Goal: Task Accomplishment & Management: Manage account settings

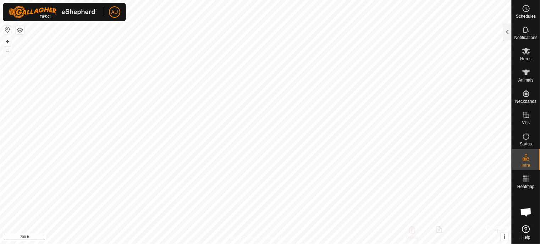
click at [528, 212] on span "Open chat" at bounding box center [526, 213] width 12 height 10
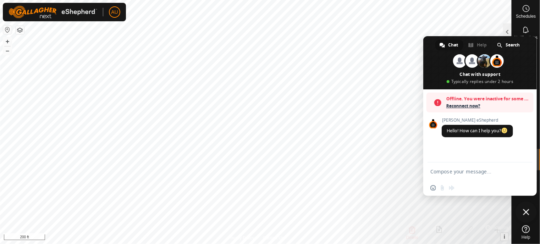
click at [527, 209] on span "Close chat" at bounding box center [526, 212] width 6 height 6
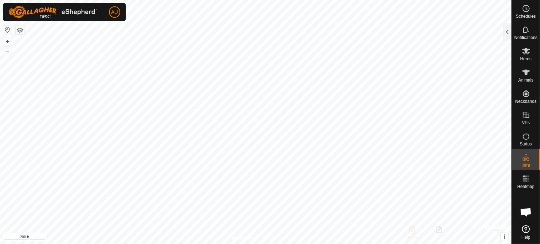
click at [522, 233] on icon at bounding box center [526, 229] width 8 height 8
click at [532, 14] on span "Schedules" at bounding box center [525, 16] width 20 height 4
click at [508, 31] on div at bounding box center [507, 31] width 9 height 17
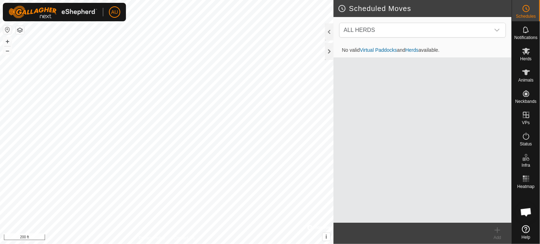
click at [387, 50] on link "Virtual Paddocks" at bounding box center [377, 50] width 37 height 6
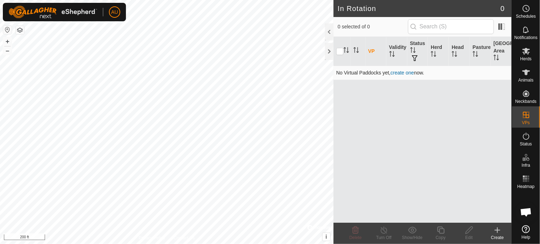
click at [404, 73] on link "create one" at bounding box center [401, 73] width 23 height 6
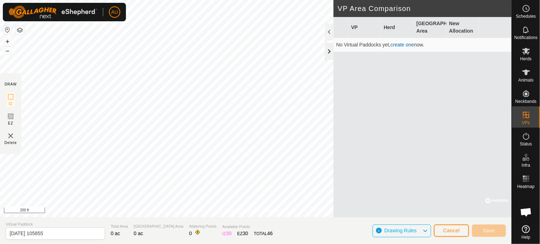
click at [330, 52] on div at bounding box center [329, 51] width 9 height 17
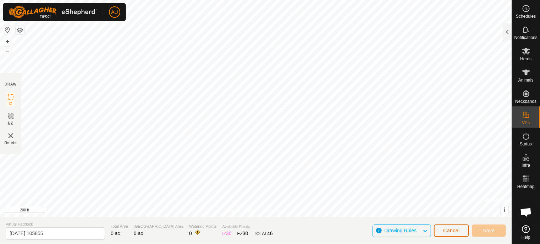
click at [454, 231] on span "Cancel" at bounding box center [451, 231] width 17 height 6
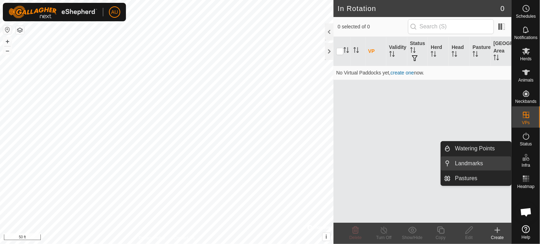
click at [464, 166] on link "Landmarks" at bounding box center [481, 163] width 61 height 14
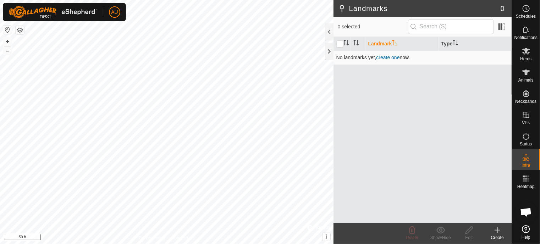
click at [387, 57] on link "create one" at bounding box center [387, 58] width 23 height 6
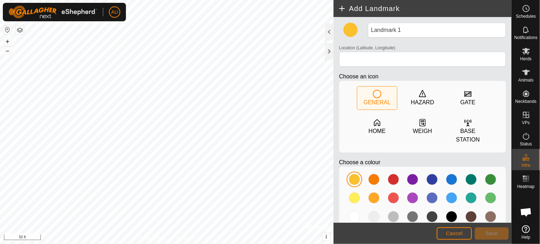
click at [238, 0] on html "AU Schedules Notifications Herds Animals Neckbands VPs Status Infra Heatmap Hel…" at bounding box center [270, 122] width 540 height 244
type input "45.566424, -79.433543"
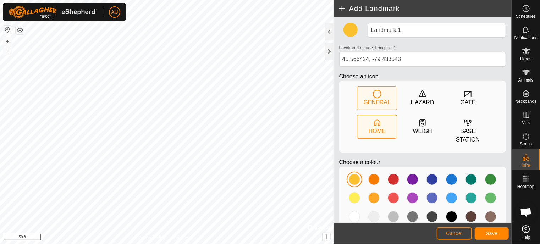
click at [374, 128] on div "HOME" at bounding box center [376, 131] width 17 height 9
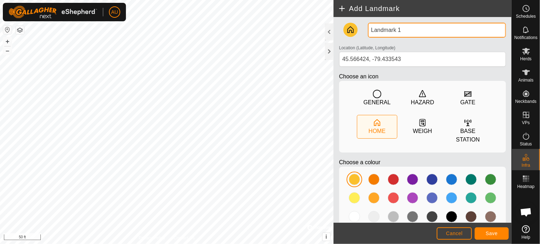
drag, startPoint x: 400, startPoint y: 29, endPoint x: 361, endPoint y: 29, distance: 39.3
click at [361, 29] on div "Landmark 1 Location (Latitude, Longitude) [GEOGRAPHIC_DATA] Choose an icon GENE…" at bounding box center [422, 129] width 172 height 212
type input "Barn"
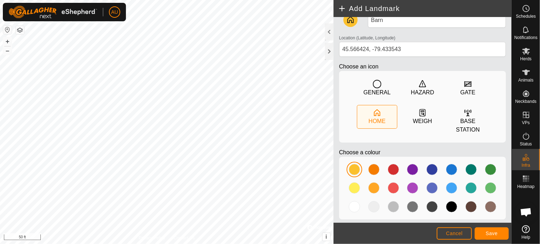
scroll to position [18, 0]
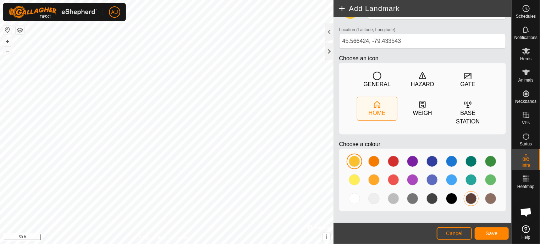
click at [466, 197] on div at bounding box center [470, 198] width 11 height 11
click at [488, 236] on span "Save" at bounding box center [491, 233] width 12 height 6
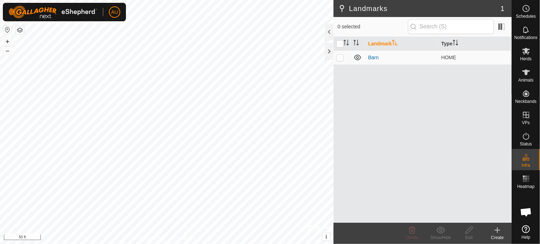
click at [499, 233] on icon at bounding box center [497, 230] width 9 height 9
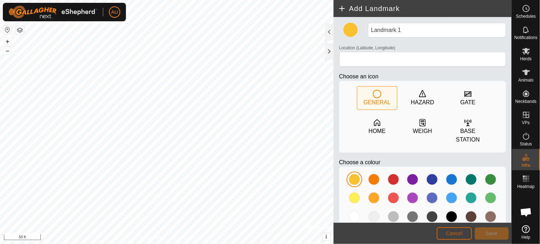
click at [450, 233] on span "Cancel" at bounding box center [454, 233] width 17 height 6
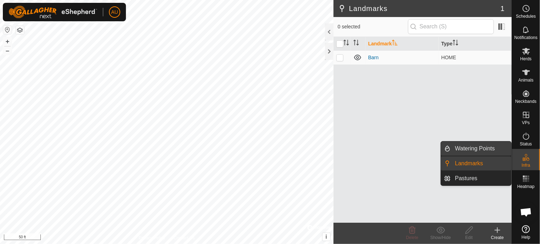
click at [470, 148] on link "Watering Points" at bounding box center [481, 148] width 61 height 14
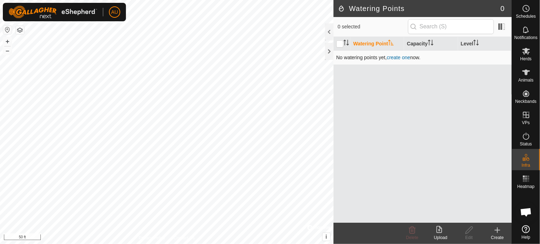
click at [400, 57] on link "create one" at bounding box center [397, 58] width 23 height 6
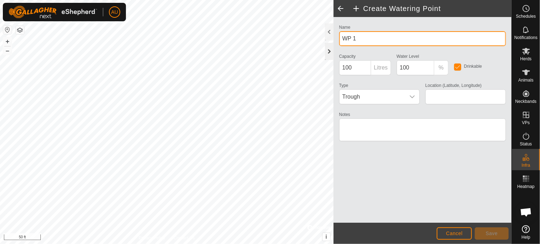
click at [319, 48] on div "Create Watering Point Name WP 1 Capacity 100 Litres Water Level 100 % Drinkable…" at bounding box center [255, 122] width 511 height 244
click at [324, 40] on div "Create Watering Point Name WP 1 Capacity 100 Litres Water Level 100 % Drinkable…" at bounding box center [255, 122] width 511 height 244
drag, startPoint x: 357, startPoint y: 41, endPoint x: 352, endPoint y: 42, distance: 4.7
click at [352, 42] on input "WP 1" at bounding box center [422, 38] width 167 height 15
click at [375, 45] on input "WP 1" at bounding box center [422, 38] width 167 height 15
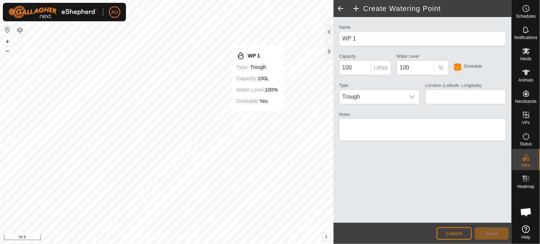
type input "45.566389, -79.433563"
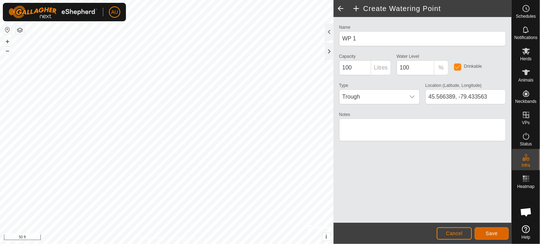
click at [490, 232] on span "Save" at bounding box center [491, 233] width 12 height 6
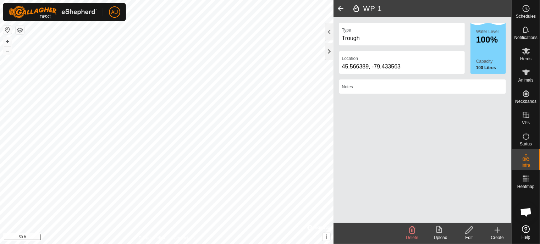
click at [342, 8] on span at bounding box center [340, 8] width 14 height 17
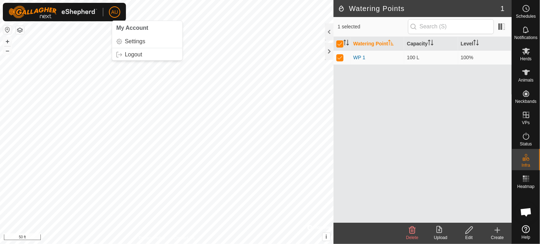
click at [114, 15] on span "AU" at bounding box center [114, 12] width 7 height 7
click at [134, 29] on span "My Account" at bounding box center [132, 28] width 32 height 6
click at [133, 42] on link "Settings" at bounding box center [147, 41] width 70 height 11
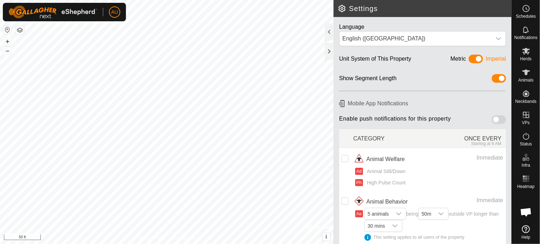
click at [474, 58] on span at bounding box center [475, 59] width 14 height 9
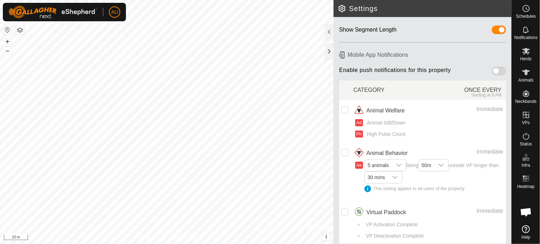
scroll to position [52, 0]
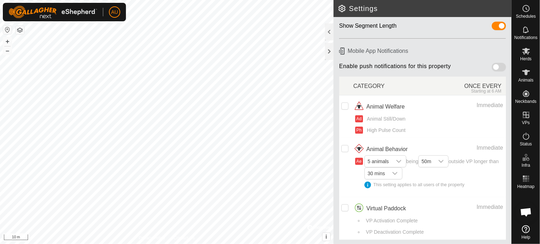
click at [419, 83] on div "CATEGORY" at bounding box center [391, 86] width 76 height 16
click at [328, 54] on div at bounding box center [329, 51] width 9 height 17
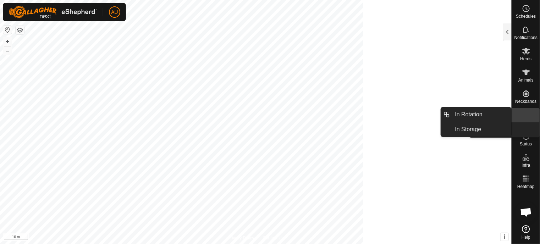
scroll to position [76, 0]
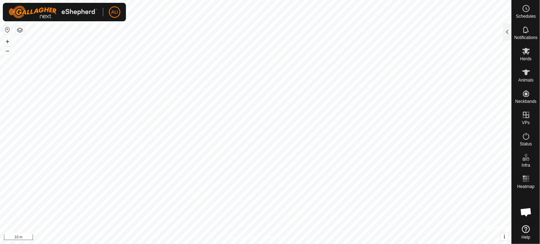
click at [19, 32] on button "button" at bounding box center [20, 30] width 9 height 9
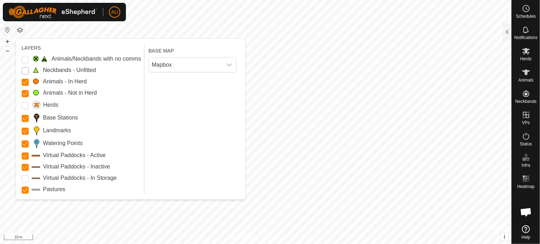
click at [25, 71] on Unfitted "Neckbands - Unfitted" at bounding box center [25, 70] width 7 height 7
click at [5, 28] on button "button" at bounding box center [7, 30] width 9 height 9
click at [19, 33] on button "button" at bounding box center [20, 30] width 9 height 9
click at [231, 65] on icon "dropdown trigger" at bounding box center [229, 65] width 6 height 6
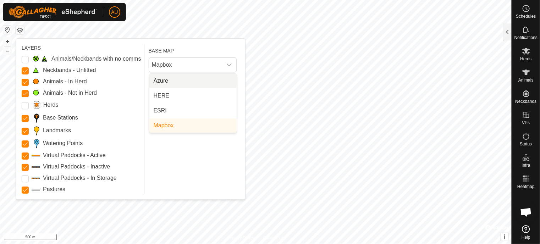
click at [172, 150] on div "BASE MAP Mapbox Azure HERE ESRI Mapbox" at bounding box center [194, 118] width 91 height 149
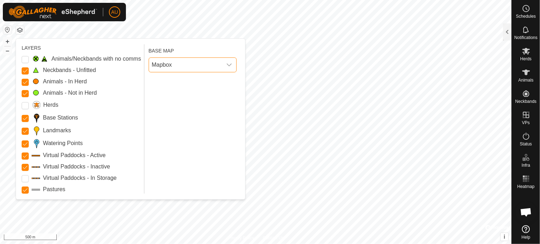
click at [219, 63] on span "Mapbox" at bounding box center [185, 65] width 73 height 14
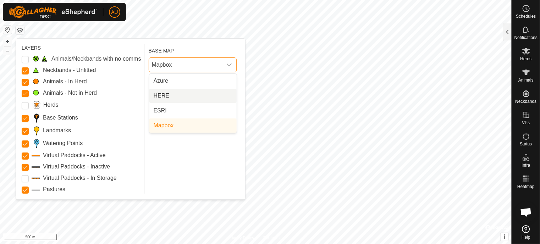
click at [178, 93] on li "HERE" at bounding box center [192, 96] width 87 height 14
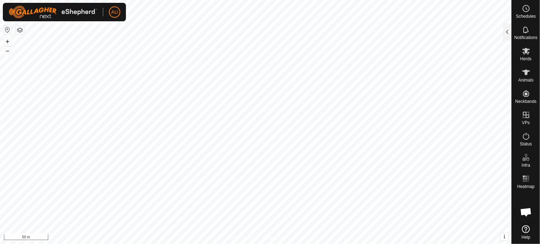
click at [228, 61] on div "dropdown trigger" at bounding box center [229, 65] width 14 height 14
click at [230, 66] on icon "dropdown trigger" at bounding box center [229, 65] width 6 height 6
click at [228, 65] on icon "dropdown trigger" at bounding box center [229, 65] width 6 height 6
click at [16, 28] on button "button" at bounding box center [20, 30] width 9 height 9
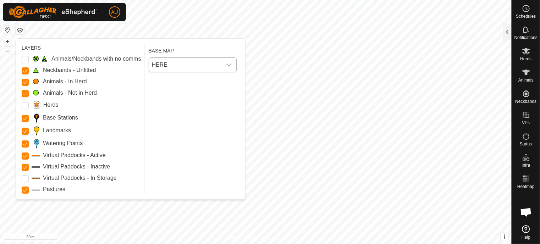
click at [203, 65] on span "HERE" at bounding box center [185, 65] width 73 height 14
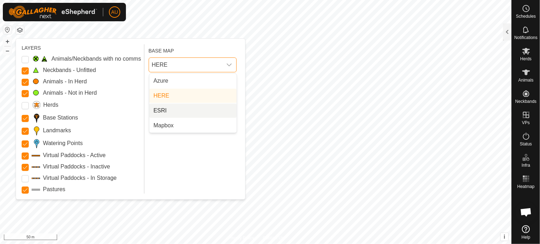
click at [180, 109] on li "ESRI" at bounding box center [192, 111] width 87 height 14
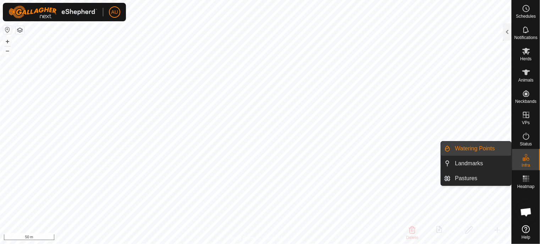
click at [484, 149] on link "Watering Points" at bounding box center [481, 148] width 61 height 14
click at [475, 151] on link "Watering Points" at bounding box center [481, 148] width 61 height 14
click at [529, 162] on es-infrastructure-svg-icon at bounding box center [525, 157] width 13 height 11
click at [527, 160] on icon at bounding box center [525, 157] width 9 height 9
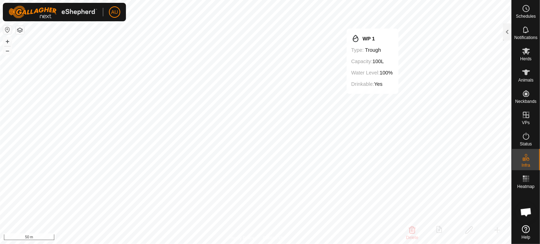
checkbox input "false"
checkbox input "true"
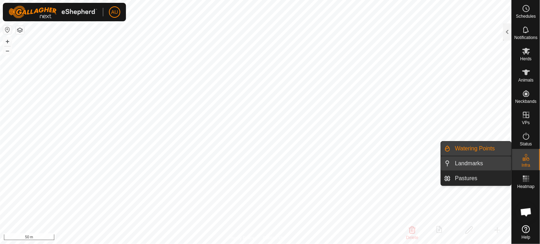
click at [478, 164] on link "Landmarks" at bounding box center [481, 163] width 61 height 14
click at [526, 163] on span "Infra" at bounding box center [525, 165] width 9 height 4
click at [470, 151] on link "Watering Points" at bounding box center [481, 148] width 61 height 14
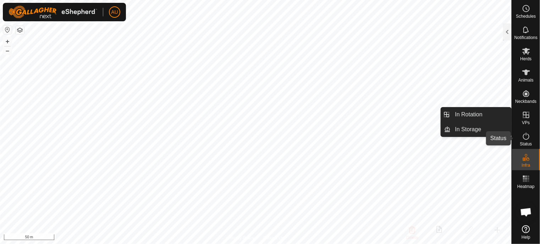
click at [531, 137] on es-activation-svg-icon at bounding box center [525, 135] width 13 height 11
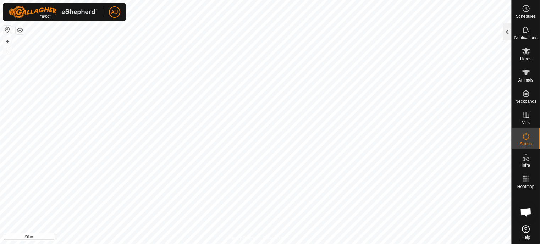
click at [507, 34] on div at bounding box center [507, 31] width 9 height 17
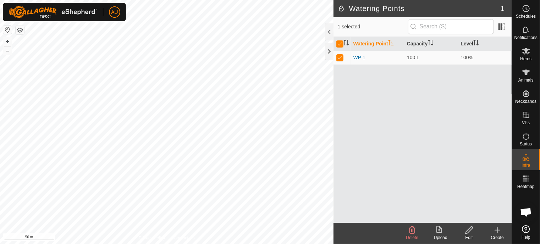
click at [470, 231] on icon at bounding box center [468, 230] width 9 height 9
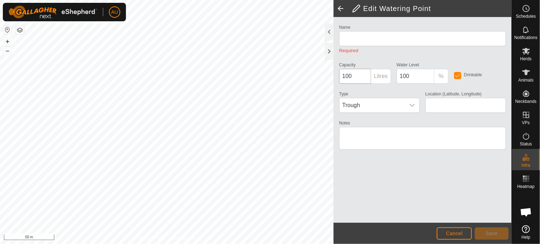
type input "WP 1"
type input "45.566389, -79.433563"
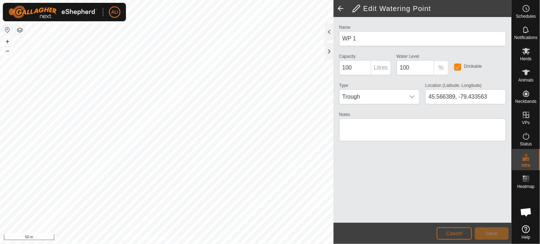
click at [445, 230] on button "Cancel" at bounding box center [453, 233] width 35 height 12
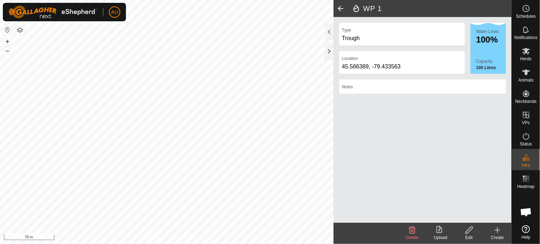
click at [412, 233] on icon at bounding box center [412, 230] width 7 height 7
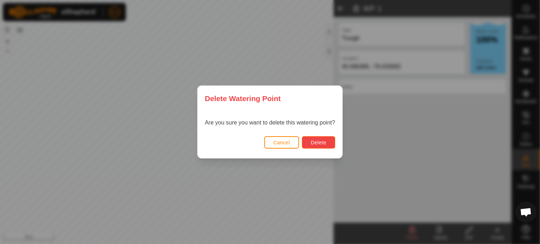
click at [328, 141] on button "Delete" at bounding box center [318, 142] width 33 height 12
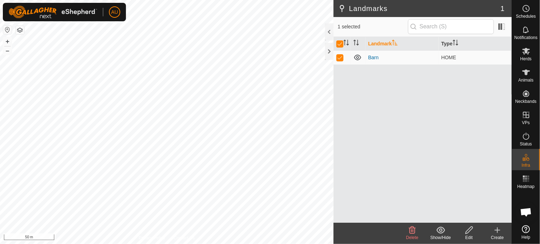
click at [413, 229] on icon at bounding box center [412, 230] width 9 height 9
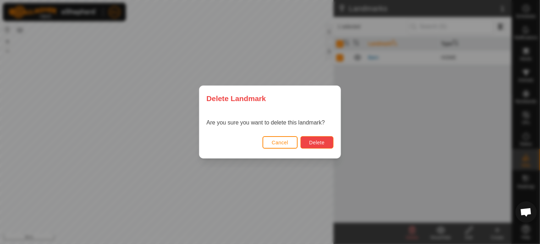
click at [324, 141] on span "Delete" at bounding box center [316, 143] width 15 height 6
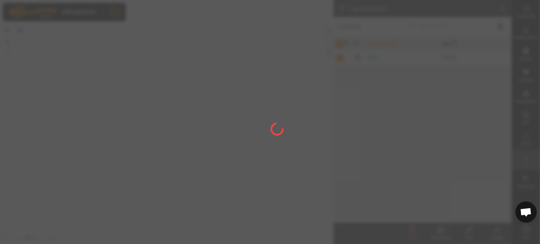
checkbox input "false"
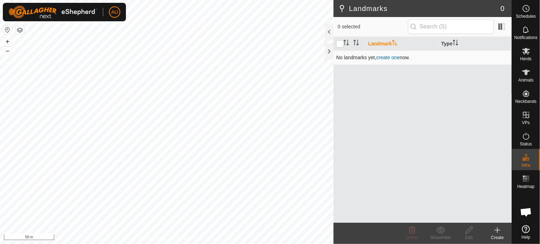
click at [389, 57] on link "create one" at bounding box center [387, 58] width 23 height 6
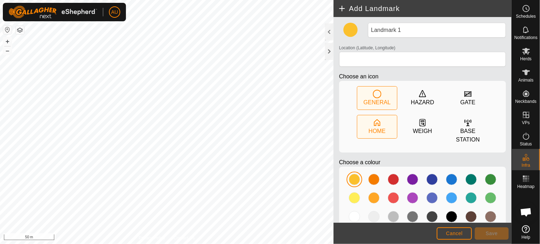
click at [379, 122] on div "HOME" at bounding box center [377, 126] width 40 height 23
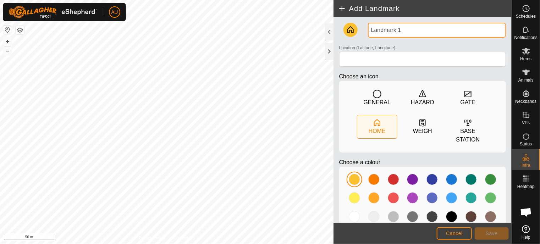
drag, startPoint x: 410, startPoint y: 29, endPoint x: 346, endPoint y: 28, distance: 63.5
click at [346, 28] on div "Landmark 1 Location (Latitude, Longitude) Choose an icon GENERAL HAZARD GATE HO…" at bounding box center [422, 129] width 172 height 212
click at [388, 33] on input "Barn" at bounding box center [437, 30] width 138 height 15
type input "Barn"
click at [351, 29] on icon at bounding box center [350, 30] width 9 height 9
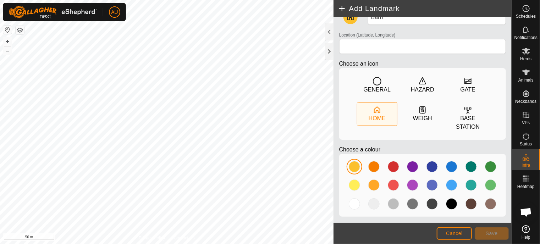
scroll to position [18, 0]
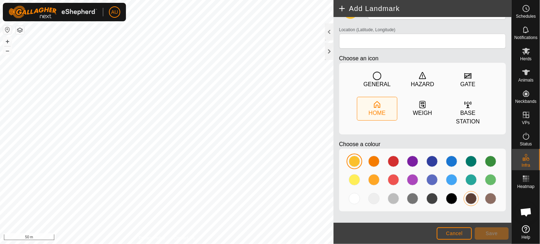
click at [469, 200] on div at bounding box center [470, 198] width 11 height 11
type input "45.566491, -79.433669"
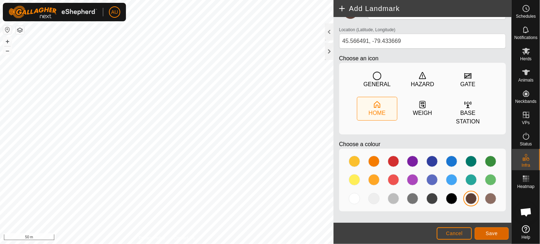
click at [493, 232] on span "Save" at bounding box center [491, 233] width 12 height 6
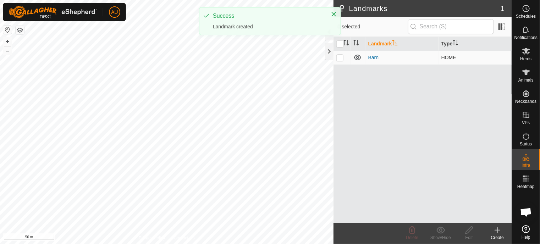
click at [337, 58] on p-checkbox at bounding box center [339, 58] width 7 height 6
checkbox input "true"
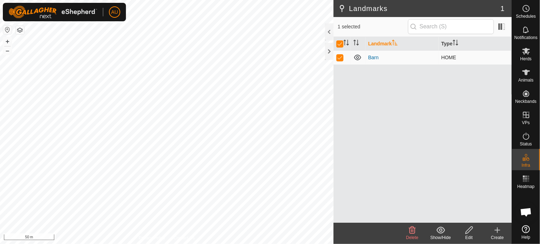
click at [340, 55] on p-checkbox at bounding box center [339, 58] width 7 height 6
checkbox input "false"
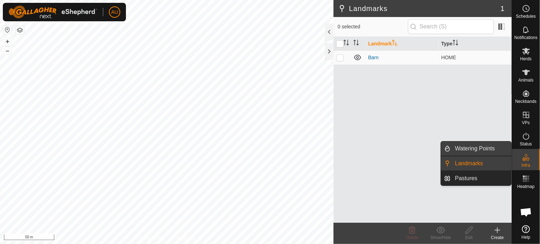
click at [488, 151] on link "Watering Points" at bounding box center [481, 148] width 61 height 14
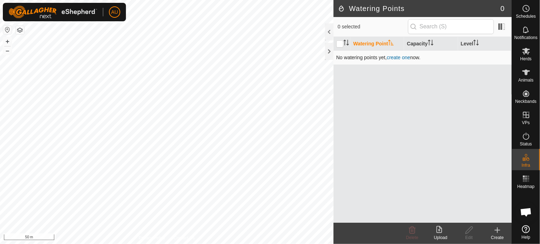
click at [398, 57] on link "create one" at bounding box center [397, 58] width 23 height 6
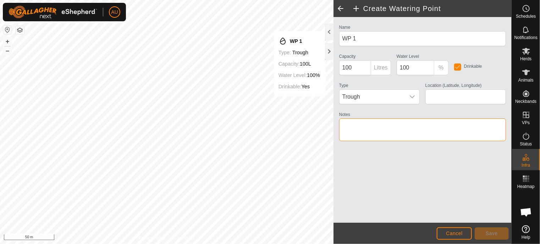
click at [397, 132] on textarea "Notes" at bounding box center [422, 129] width 167 height 23
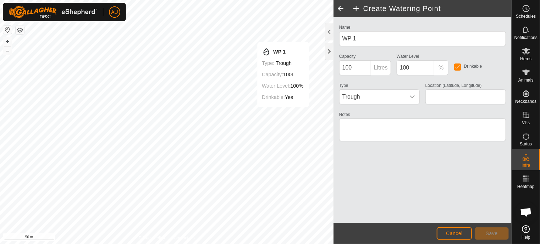
type input "45.566461, -79.433629"
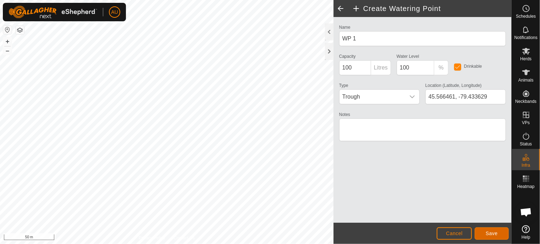
click at [498, 231] on button "Save" at bounding box center [491, 233] width 34 height 12
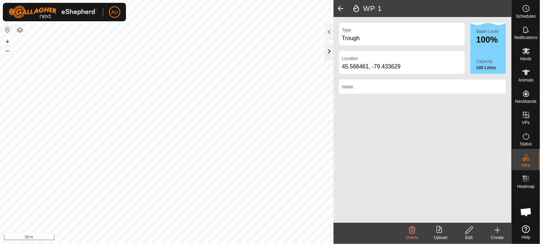
click at [327, 50] on div at bounding box center [329, 51] width 9 height 17
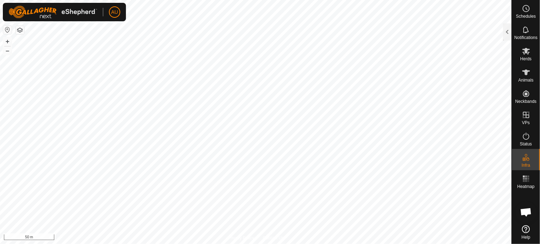
click at [20, 30] on button "button" at bounding box center [20, 30] width 9 height 9
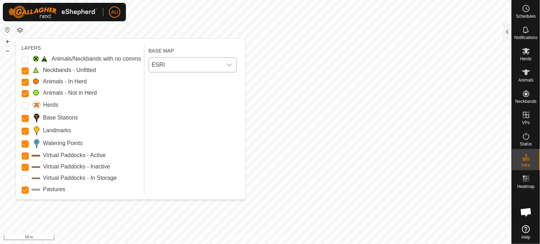
click at [197, 65] on span "ESRI" at bounding box center [185, 65] width 73 height 14
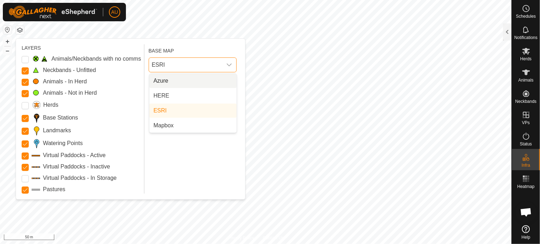
click at [173, 77] on li "Azure" at bounding box center [192, 81] width 87 height 14
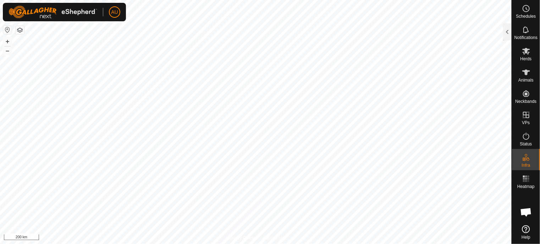
click at [19, 31] on button "button" at bounding box center [20, 30] width 9 height 9
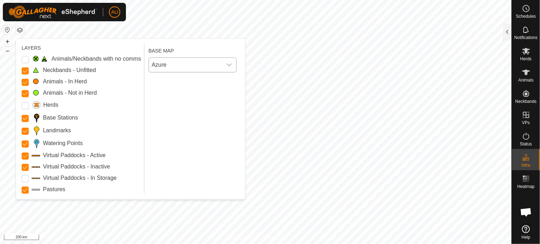
click at [162, 68] on span "Azure" at bounding box center [185, 65] width 73 height 14
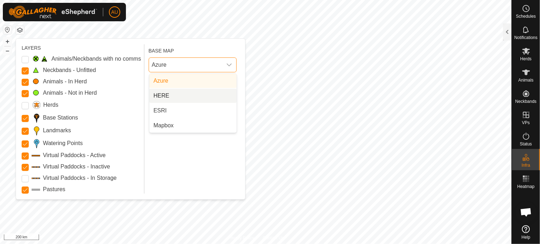
click at [163, 94] on li "HERE" at bounding box center [192, 96] width 87 height 14
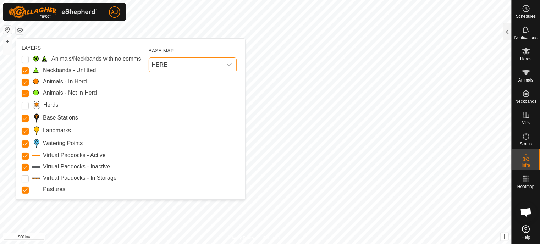
click at [210, 67] on span "HERE" at bounding box center [185, 65] width 73 height 14
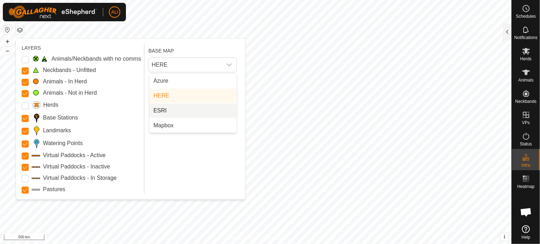
click at [188, 108] on li "ESRI" at bounding box center [192, 111] width 87 height 14
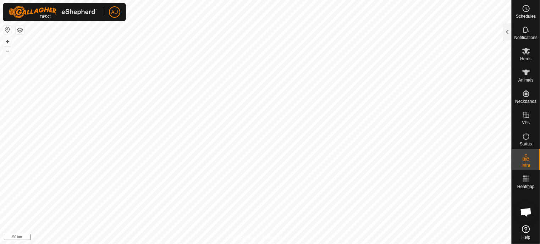
click at [6, 30] on button "button" at bounding box center [7, 30] width 9 height 9
click at [18, 31] on button "button" at bounding box center [20, 30] width 9 height 9
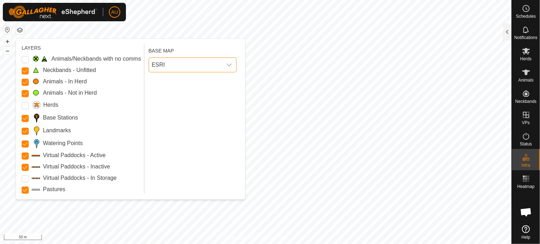
click at [164, 66] on span "ESRI" at bounding box center [185, 65] width 73 height 14
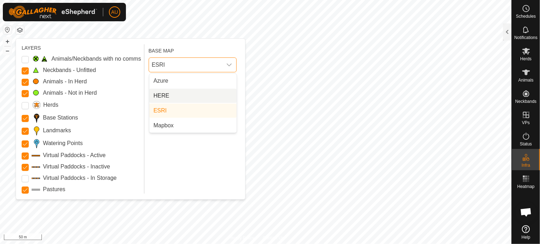
click at [173, 100] on li "HERE" at bounding box center [192, 96] width 87 height 14
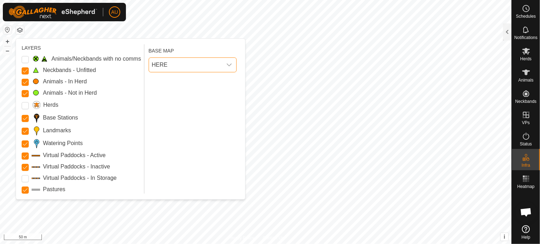
click at [182, 63] on span "HERE" at bounding box center [185, 65] width 73 height 14
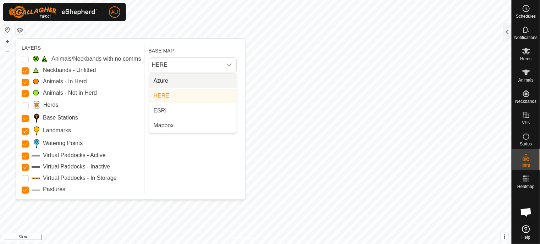
click at [175, 79] on li "Azure" at bounding box center [192, 81] width 87 height 14
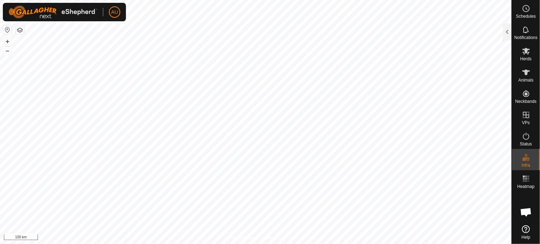
drag, startPoint x: 20, startPoint y: 30, endPoint x: 23, endPoint y: 34, distance: 5.3
click at [20, 30] on button "button" at bounding box center [20, 30] width 9 height 9
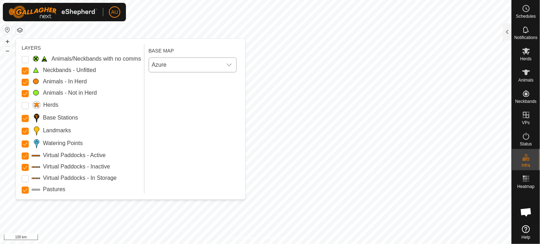
click at [187, 66] on span "Azure" at bounding box center [185, 65] width 73 height 14
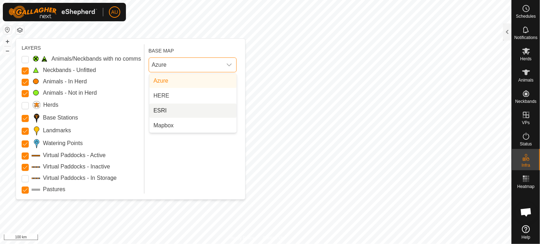
click at [173, 107] on li "ESRI" at bounding box center [192, 111] width 87 height 14
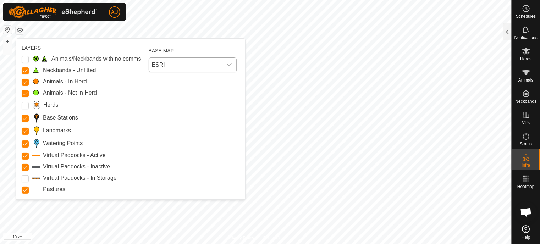
click at [539, 158] on html "AU Schedules Notifications Herds Animals Neckbands VPs Status Infra Heatmap Hel…" at bounding box center [270, 122] width 540 height 244
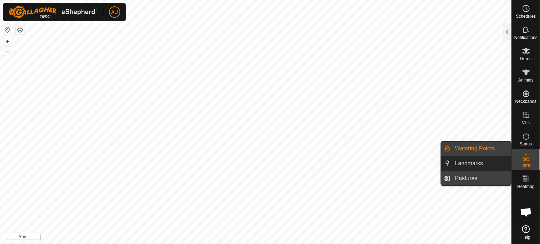
click at [487, 179] on link "Pastures" at bounding box center [481, 178] width 61 height 14
click at [524, 160] on icon at bounding box center [525, 157] width 9 height 9
drag, startPoint x: 507, startPoint y: 165, endPoint x: 475, endPoint y: 177, distance: 34.6
click at [475, 177] on link "Pastures" at bounding box center [481, 178] width 61 height 14
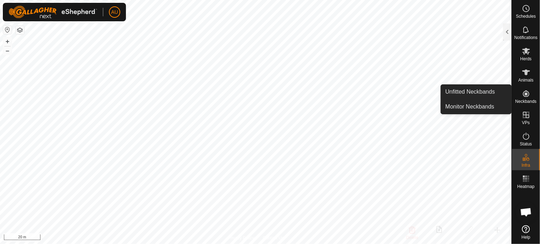
click at [526, 98] on es-neckbands-svg-icon at bounding box center [525, 93] width 13 height 11
click at [482, 108] on link "Monitor Neckbands" at bounding box center [476, 107] width 70 height 14
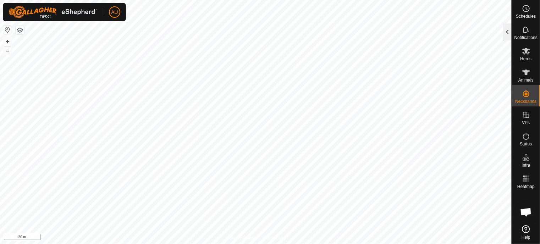
click at [510, 34] on div at bounding box center [507, 31] width 9 height 17
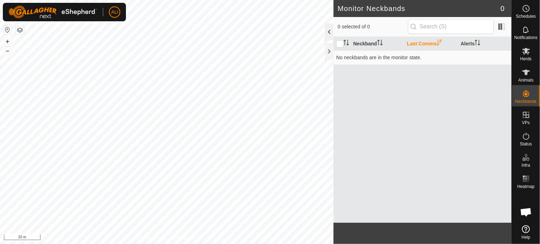
click at [329, 31] on div at bounding box center [329, 31] width 9 height 17
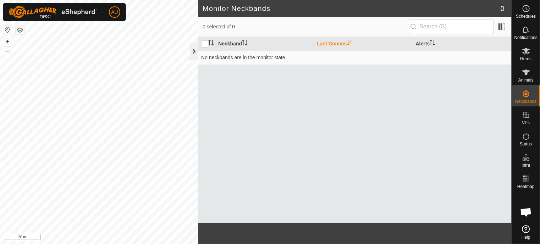
click at [193, 49] on div at bounding box center [194, 51] width 9 height 17
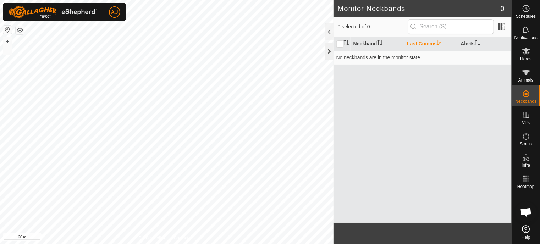
click at [326, 51] on div at bounding box center [329, 51] width 9 height 17
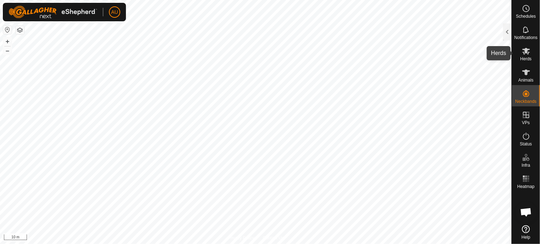
click at [528, 55] on icon at bounding box center [525, 51] width 9 height 9
click at [527, 52] on icon at bounding box center [526, 51] width 8 height 7
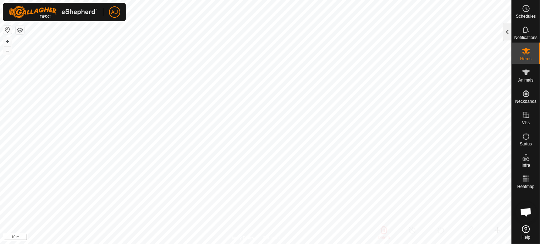
click at [506, 33] on div at bounding box center [507, 31] width 9 height 17
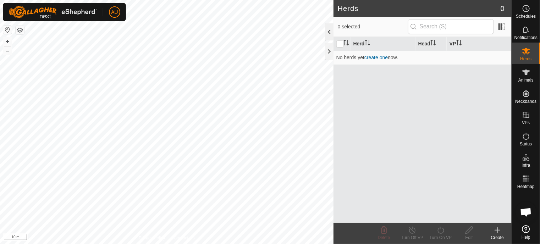
click at [328, 31] on div at bounding box center [329, 31] width 9 height 17
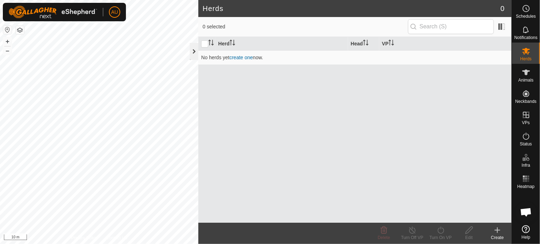
click at [193, 49] on div at bounding box center [194, 51] width 9 height 17
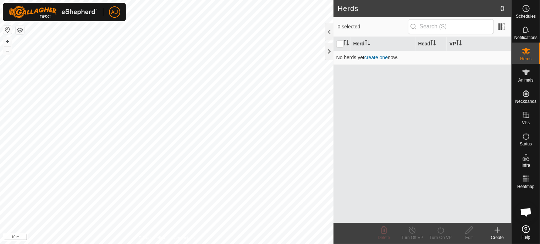
click at [382, 55] on link "create one" at bounding box center [375, 58] width 23 height 6
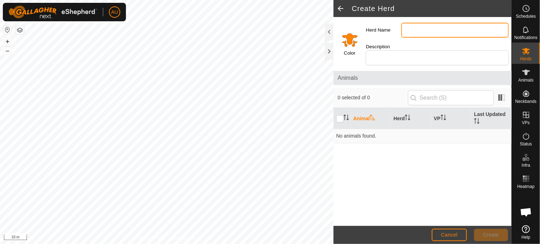
click at [420, 29] on input "Herd Name" at bounding box center [454, 30] width 107 height 15
type input "D"
type input "Bull"
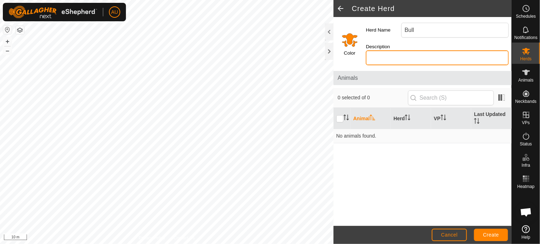
click at [430, 50] on input "Description" at bounding box center [436, 57] width 143 height 15
click at [421, 156] on div "Animal Herd VP Last Updated No animals found." at bounding box center [422, 167] width 178 height 118
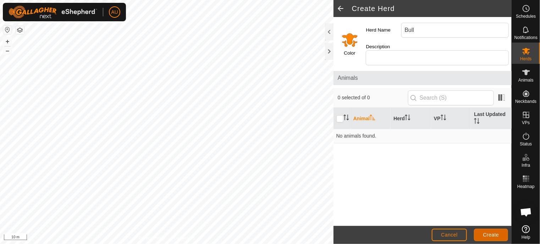
click at [491, 233] on span "Create" at bounding box center [491, 235] width 16 height 6
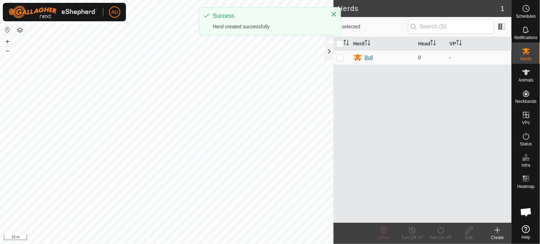
click at [358, 56] on icon at bounding box center [357, 58] width 8 height 7
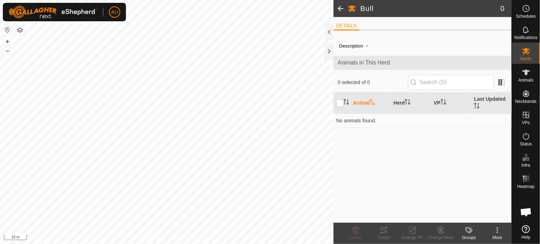
click at [353, 10] on icon at bounding box center [351, 8] width 9 height 9
click at [499, 236] on div "More" at bounding box center [497, 237] width 28 height 6
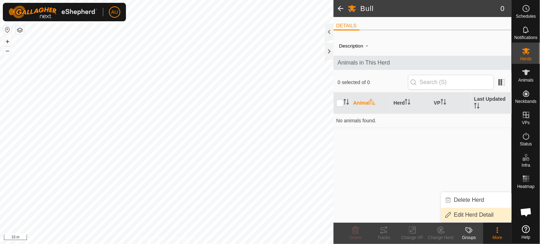
click at [473, 217] on link "Edit Herd Detail" at bounding box center [476, 215] width 70 height 14
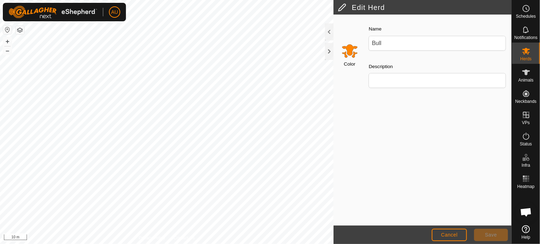
click at [350, 54] on input "Select a color" at bounding box center [349, 50] width 17 height 17
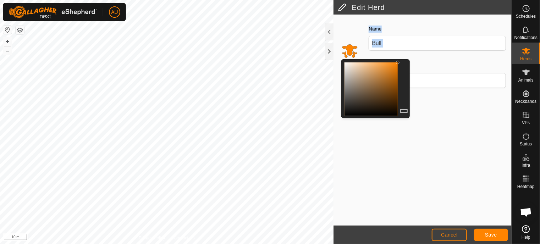
drag, startPoint x: 397, startPoint y: 62, endPoint x: 398, endPoint y: 55, distance: 7.2
click at [398, 55] on div "Color Name Bull Description" at bounding box center [422, 59] width 178 height 80
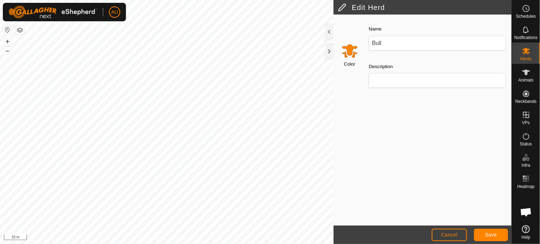
click at [352, 52] on input "Select a color" at bounding box center [349, 50] width 17 height 17
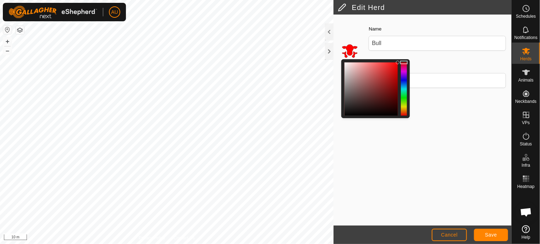
drag, startPoint x: 404, startPoint y: 110, endPoint x: 406, endPoint y: 61, distance: 49.3
click at [406, 61] on div at bounding box center [403, 63] width 7 height 4
click at [501, 233] on button "Save" at bounding box center [491, 235] width 34 height 12
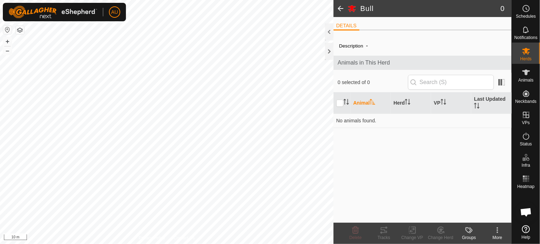
click at [336, 10] on span at bounding box center [340, 8] width 14 height 17
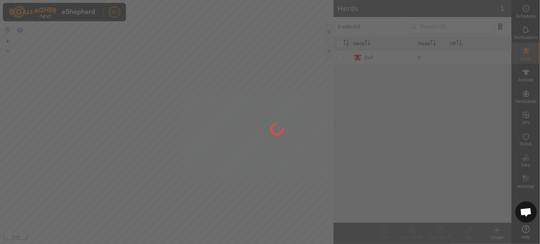
click at [207, 2] on div at bounding box center [270, 122] width 540 height 244
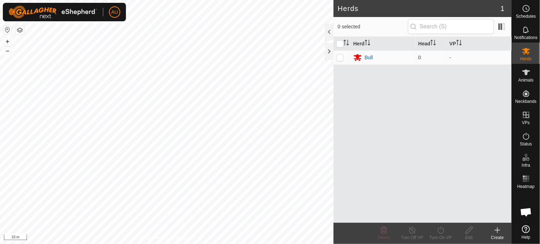
click at [499, 234] on div "Create" at bounding box center [497, 237] width 28 height 6
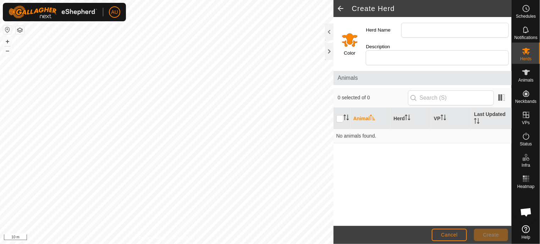
click at [350, 34] on input "Select a color" at bounding box center [349, 39] width 17 height 17
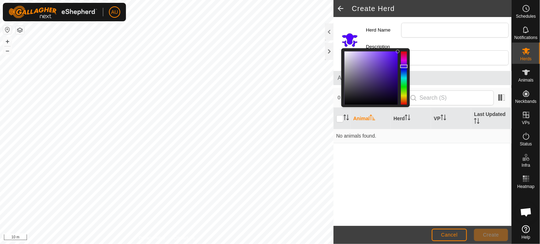
drag, startPoint x: 402, startPoint y: 96, endPoint x: 403, endPoint y: 62, distance: 33.7
click at [403, 65] on div at bounding box center [403, 67] width 7 height 4
click at [470, 38] on div "Herd Name" at bounding box center [437, 30] width 149 height 21
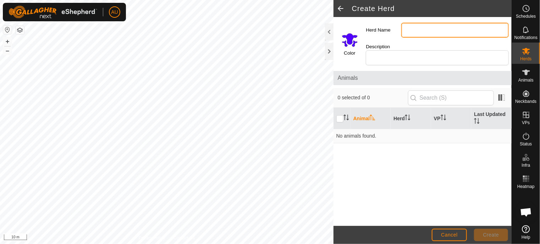
click at [436, 28] on input "Herd Name" at bounding box center [454, 30] width 107 height 15
type input "Heifers"
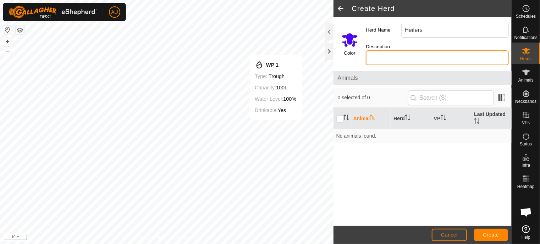
click at [418, 53] on input "Description" at bounding box center [436, 57] width 143 height 15
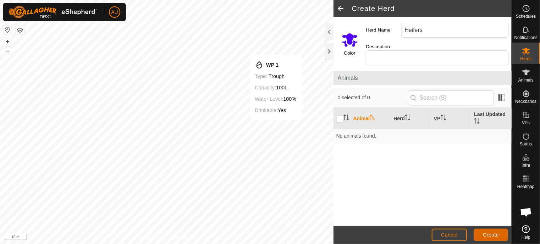
click at [495, 235] on span "Create" at bounding box center [491, 235] width 16 height 6
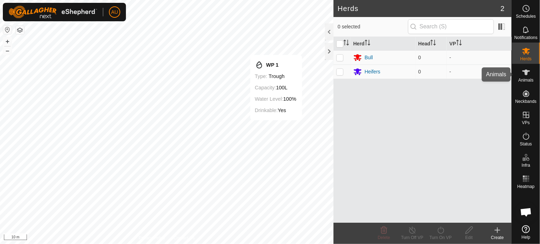
drag, startPoint x: 527, startPoint y: 78, endPoint x: 538, endPoint y: 82, distance: 11.9
click at [527, 78] on span "Animals" at bounding box center [525, 80] width 15 height 4
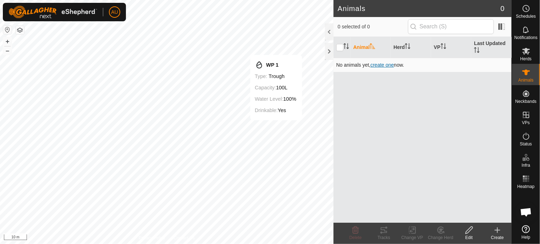
click at [382, 62] on span "create one" at bounding box center [381, 65] width 23 height 6
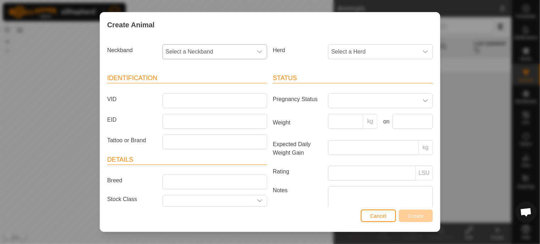
click at [257, 51] on icon "dropdown trigger" at bounding box center [260, 52] width 6 height 6
click at [257, 50] on icon "dropdown trigger" at bounding box center [260, 52] width 6 height 6
click at [197, 102] on li "3525926860" at bounding box center [214, 103] width 102 height 14
click at [355, 53] on span "Select a Herd" at bounding box center [373, 52] width 90 height 14
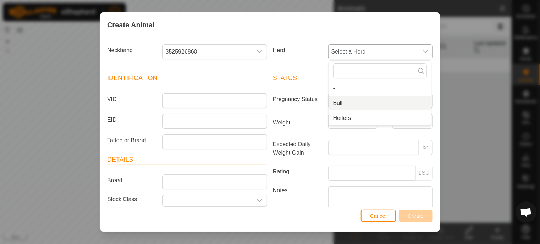
click at [341, 106] on li "Bull" at bounding box center [380, 103] width 102 height 14
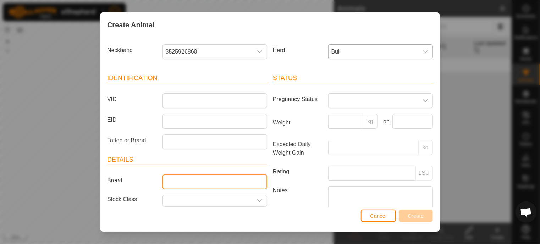
click at [196, 180] on input "Breed" at bounding box center [214, 181] width 105 height 15
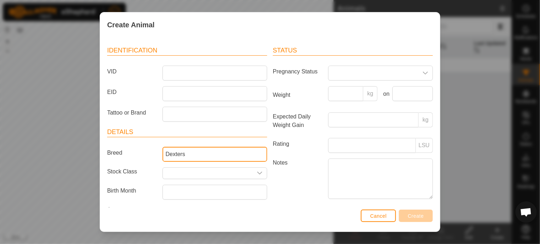
scroll to position [44, 0]
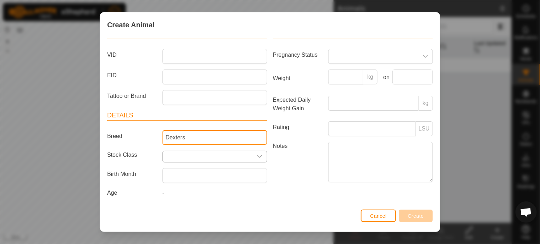
type input "Dexters"
click at [258, 155] on icon "dropdown trigger" at bounding box center [259, 156] width 5 height 3
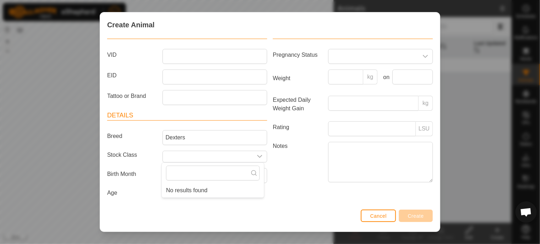
drag, startPoint x: 285, startPoint y: 179, endPoint x: 269, endPoint y: 186, distance: 17.9
click at [285, 179] on label "Notes" at bounding box center [297, 162] width 55 height 40
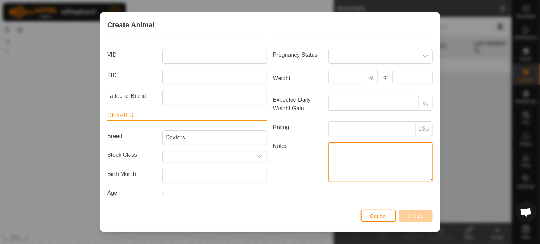
click at [328, 179] on textarea "Notes" at bounding box center [380, 162] width 105 height 40
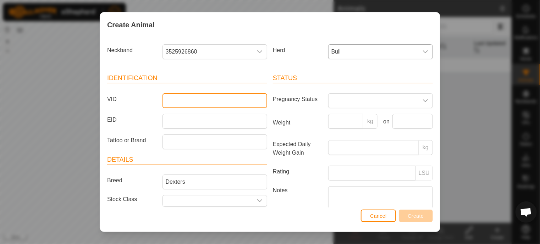
click at [203, 100] on input "VID" at bounding box center [214, 100] width 105 height 15
type input "MIC"
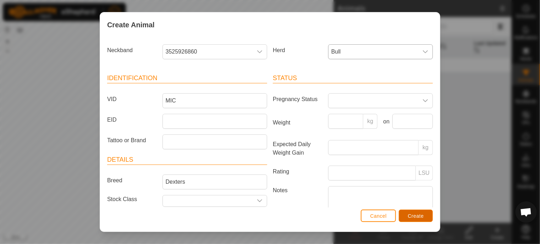
click at [415, 217] on span "Create" at bounding box center [416, 216] width 16 height 6
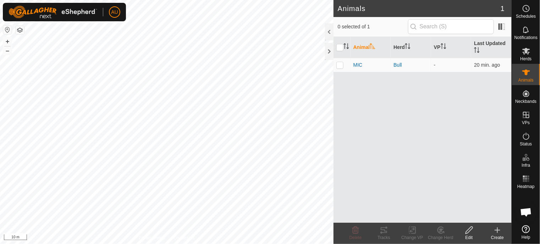
click at [497, 234] on div "Create" at bounding box center [497, 237] width 28 height 6
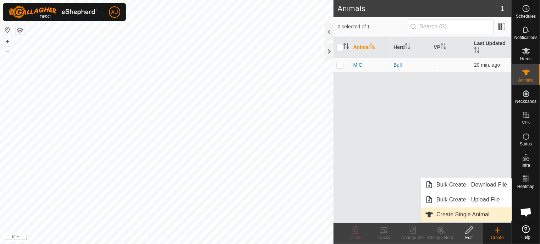
click at [476, 216] on link "Create Single Animal" at bounding box center [465, 214] width 90 height 14
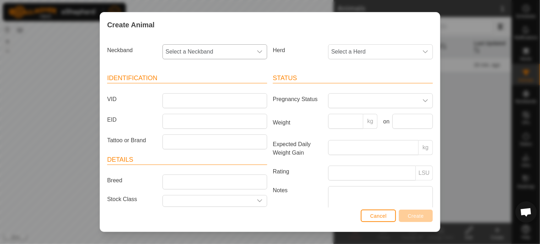
click at [258, 48] on div "dropdown trigger" at bounding box center [259, 52] width 14 height 14
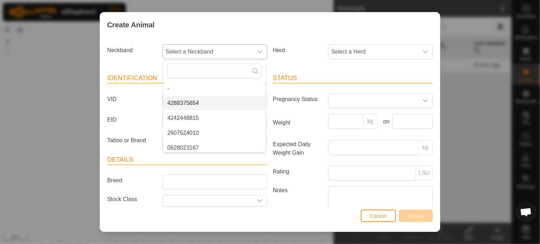
click at [204, 104] on li "4288375654" at bounding box center [214, 103] width 102 height 14
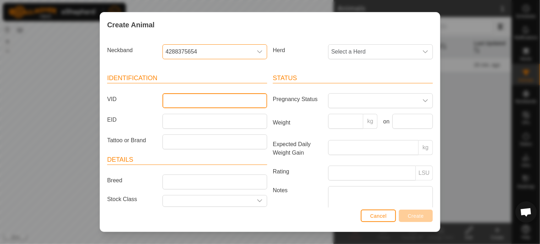
click at [212, 105] on input "VID" at bounding box center [214, 100] width 105 height 15
type input "Brownie"
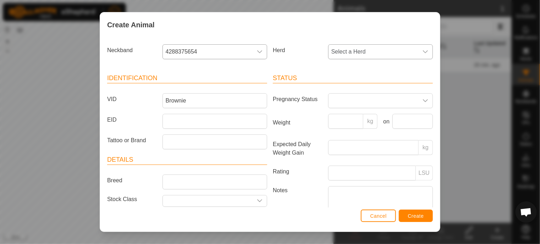
click at [349, 49] on span "Select a Herd" at bounding box center [373, 52] width 90 height 14
click at [348, 116] on li "Heifers" at bounding box center [380, 118] width 102 height 14
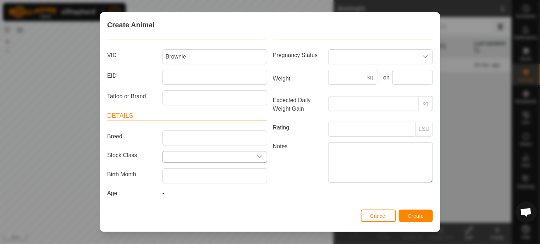
scroll to position [44, 0]
click at [193, 133] on input "Breed" at bounding box center [214, 137] width 105 height 15
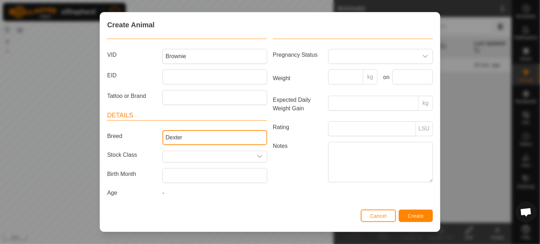
type input "Dexter"
click at [294, 175] on label "Notes" at bounding box center [297, 162] width 55 height 40
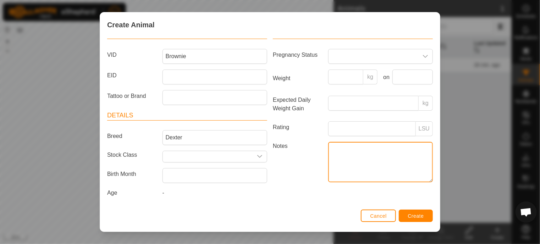
click at [328, 175] on textarea "Notes" at bounding box center [380, 162] width 105 height 40
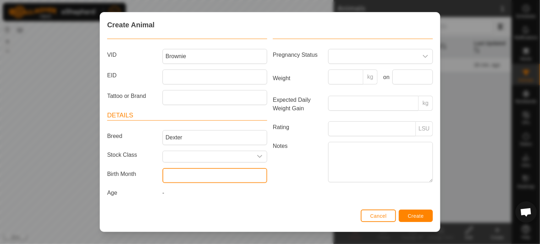
click at [180, 177] on input "text" at bounding box center [214, 175] width 105 height 15
click at [311, 36] on div "Create Animal" at bounding box center [270, 24] width 340 height 25
click at [421, 215] on span "Create" at bounding box center [416, 216] width 16 height 6
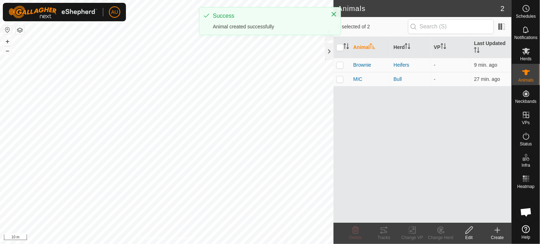
click at [491, 233] on create-svg-icon at bounding box center [497, 230] width 28 height 9
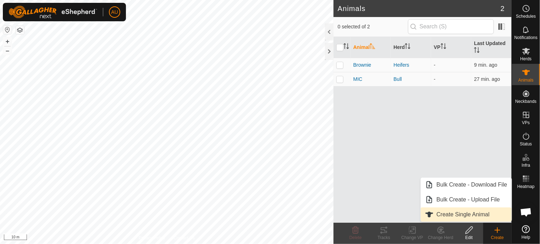
click at [459, 213] on link "Create Single Animal" at bounding box center [465, 214] width 90 height 14
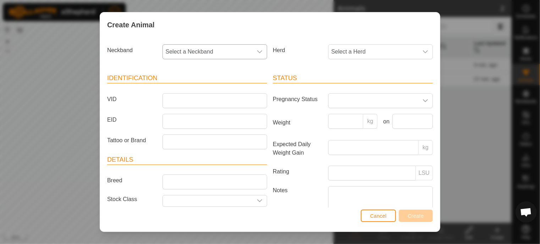
click at [218, 53] on span "Select a Neckband" at bounding box center [208, 52] width 90 height 14
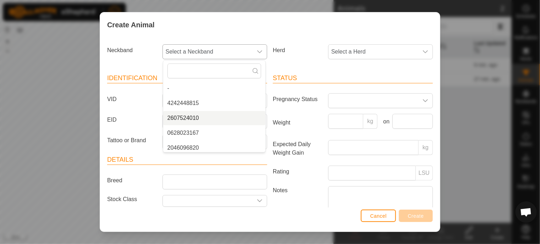
click at [198, 119] on li "2607524010" at bounding box center [214, 118] width 102 height 14
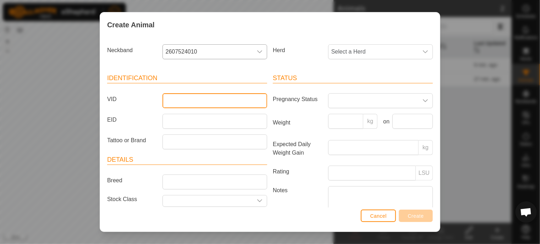
click at [193, 104] on input "VID" at bounding box center [214, 100] width 105 height 15
type input "M"
type input "MOCHA"
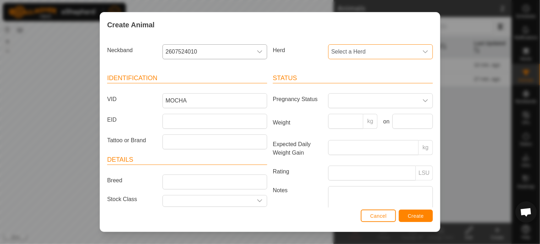
click at [387, 53] on span "Select a Herd" at bounding box center [373, 52] width 90 height 14
click at [348, 115] on li "Heifers" at bounding box center [380, 118] width 102 height 14
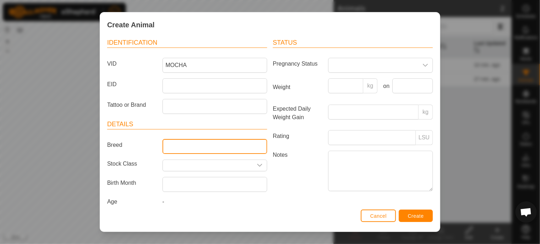
click at [206, 146] on input "Breed" at bounding box center [214, 146] width 105 height 15
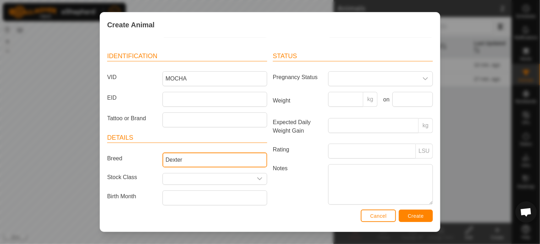
scroll to position [44, 0]
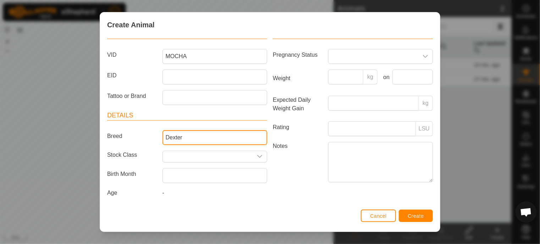
type input "Dexter"
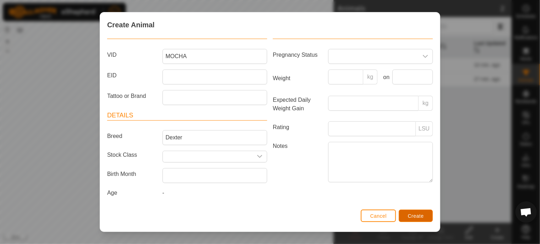
click at [420, 215] on span "Create" at bounding box center [416, 216] width 16 height 6
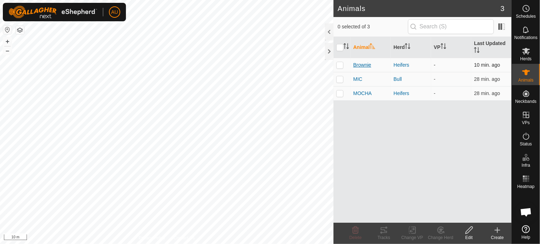
click at [367, 64] on span "Brownie" at bounding box center [362, 64] width 18 height 7
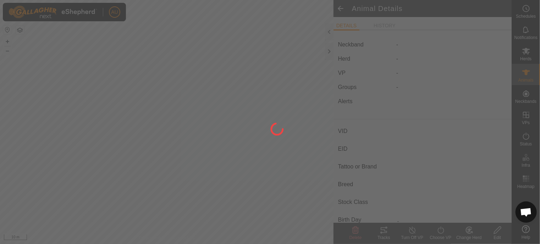
type input "Brownie"
type input "-"
type input "Dexter"
type input "-"
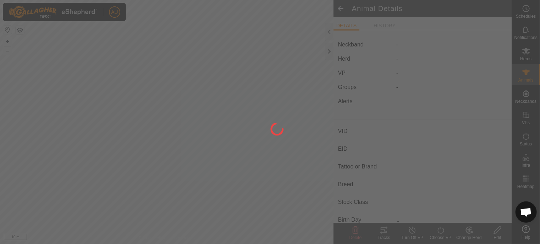
type input "0 kg"
type input "-"
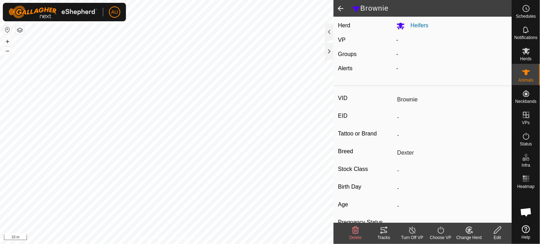
scroll to position [103, 0]
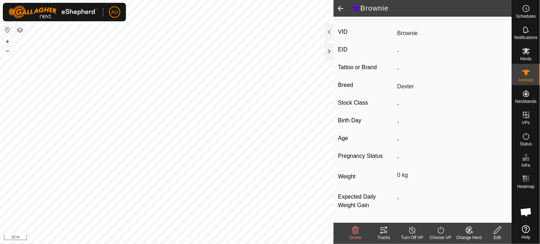
click at [496, 234] on icon at bounding box center [497, 230] width 9 height 9
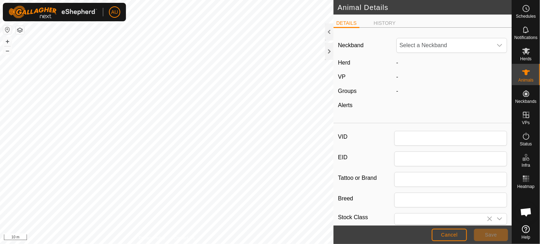
type input "Brownie"
type input "Dexter"
type input "0"
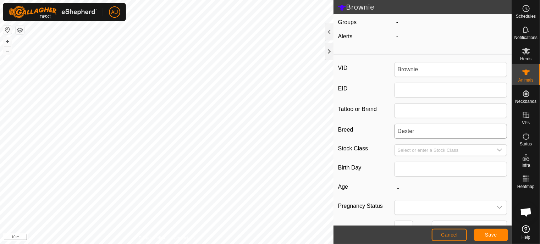
scroll to position [35, 0]
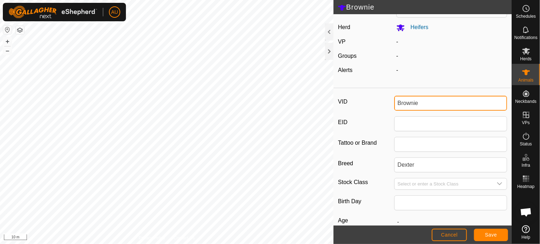
drag, startPoint x: 361, startPoint y: 107, endPoint x: 346, endPoint y: 107, distance: 14.9
click at [346, 107] on div "VID Brownie" at bounding box center [422, 103] width 169 height 15
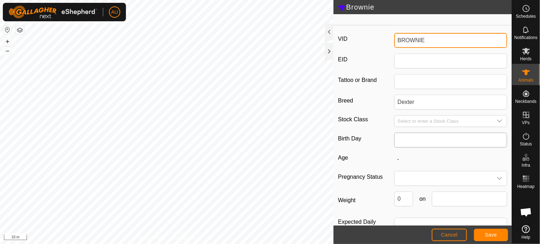
scroll to position [119, 0]
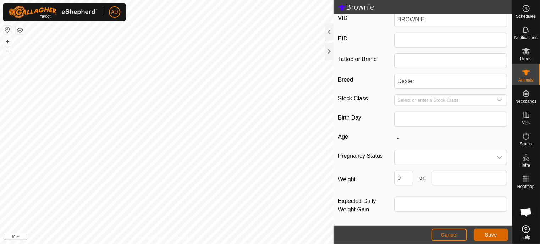
click at [491, 235] on span "Save" at bounding box center [491, 235] width 12 height 6
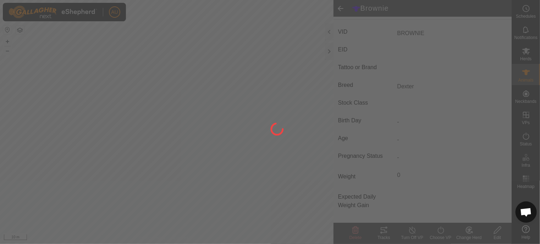
scroll to position [103, 0]
type input "Brownie"
type input "-"
type input "0 kg"
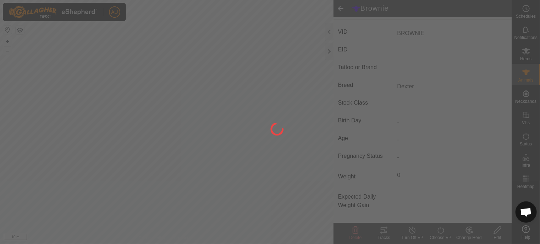
type input "-"
type input "BROWNIE"
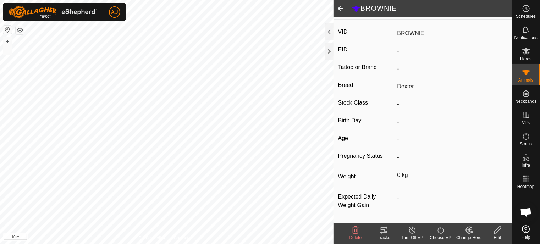
scroll to position [0, 0]
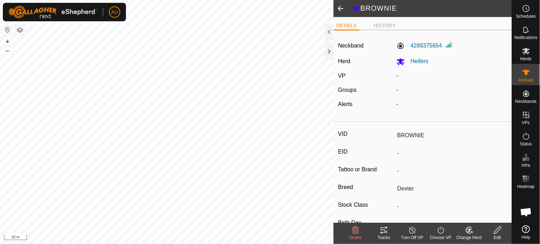
click at [338, 9] on span at bounding box center [340, 8] width 14 height 17
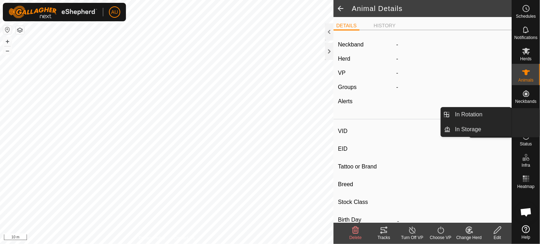
type input "BROWNIE"
type input "-"
type input "Dexter"
type input "-"
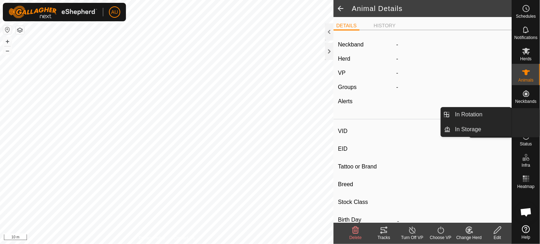
type input "0 kg"
type input "-"
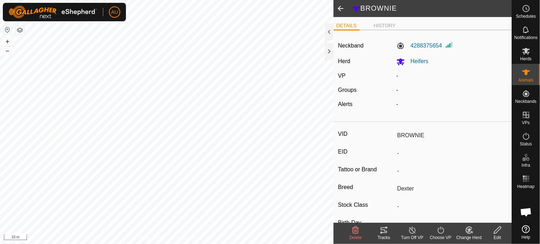
click at [337, 7] on span at bounding box center [340, 8] width 14 height 17
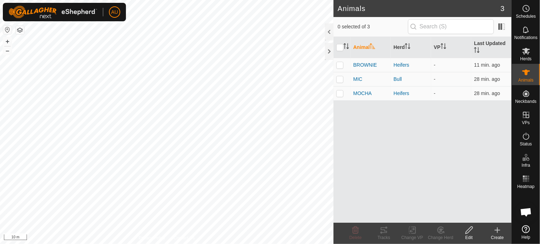
click at [497, 231] on icon at bounding box center [497, 230] width 0 height 5
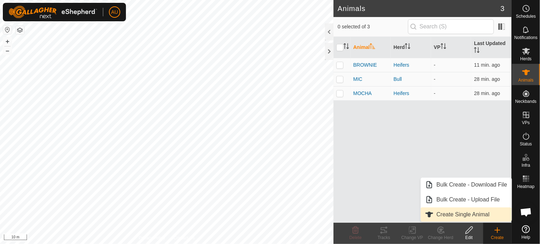
click at [452, 211] on link "Create Single Animal" at bounding box center [465, 214] width 90 height 14
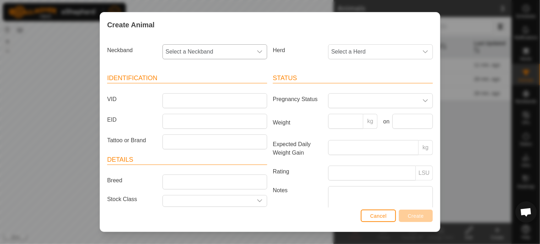
click at [257, 52] on icon "dropdown trigger" at bounding box center [260, 52] width 6 height 6
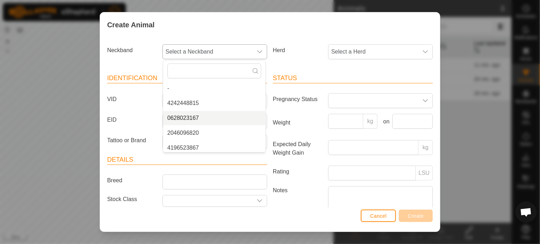
click at [197, 117] on li "0628023167" at bounding box center [214, 118] width 102 height 14
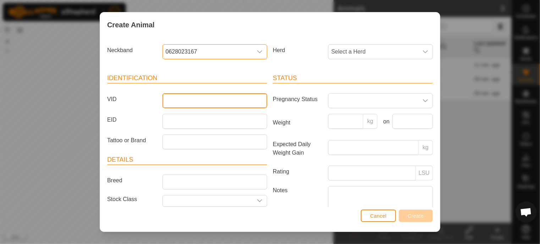
drag, startPoint x: 190, startPoint y: 102, endPoint x: 208, endPoint y: 106, distance: 18.8
click at [190, 102] on input "VID" at bounding box center [214, 100] width 105 height 15
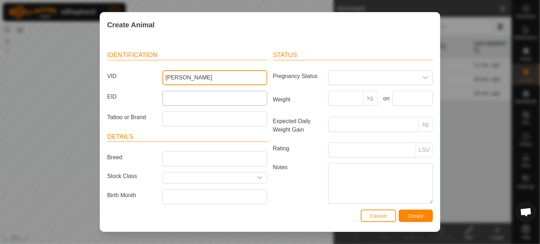
scroll to position [44, 0]
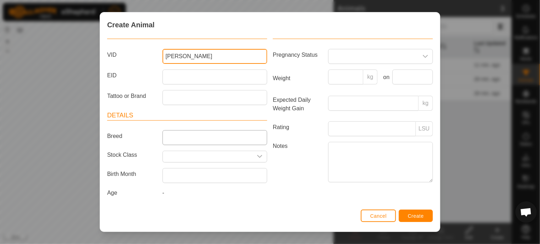
type input "[PERSON_NAME]"
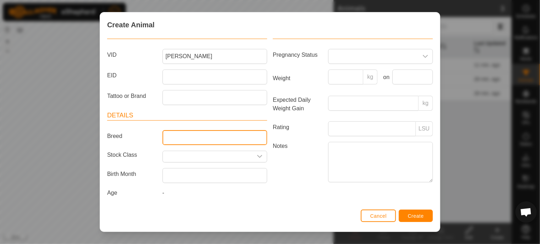
click at [189, 137] on input "Breed" at bounding box center [214, 137] width 105 height 15
type input "[PERSON_NAME]"
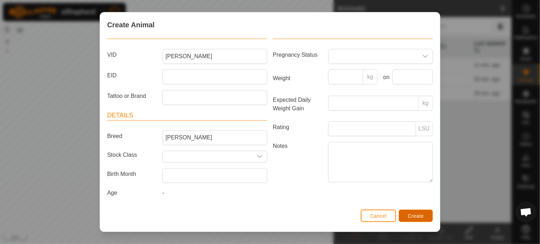
click at [417, 217] on span "Create" at bounding box center [416, 216] width 16 height 6
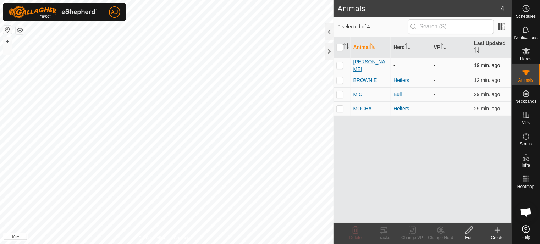
click at [364, 66] on span "[PERSON_NAME]" at bounding box center [370, 65] width 35 height 15
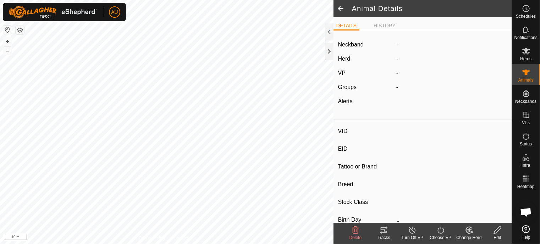
type input "[PERSON_NAME]"
type input "-"
type input "[PERSON_NAME]"
type input "-"
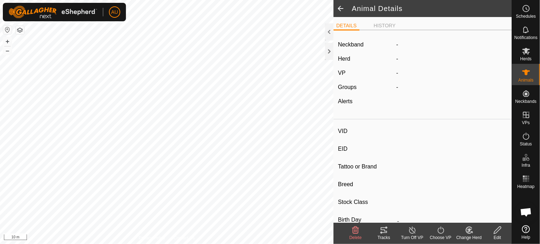
type input "0 kg"
type input "-"
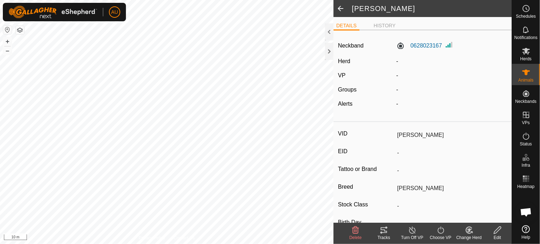
click at [494, 232] on icon at bounding box center [496, 230] width 7 height 7
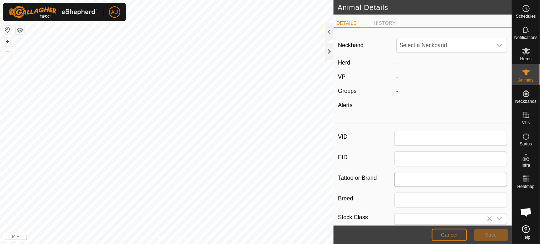
type input "[PERSON_NAME]"
type input "0"
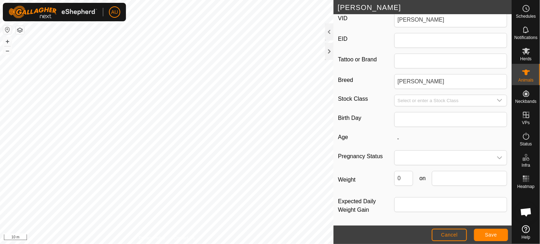
scroll to position [119, 0]
click at [448, 98] on input "Select or enter a Stock Class" at bounding box center [443, 100] width 98 height 11
click at [386, 105] on div "Stock Class" at bounding box center [422, 100] width 169 height 12
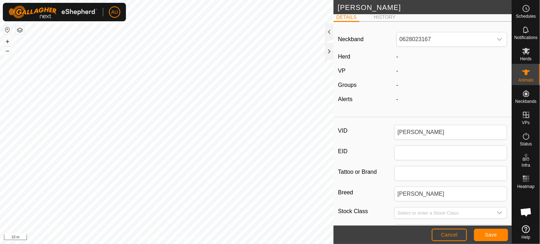
scroll to position [0, 0]
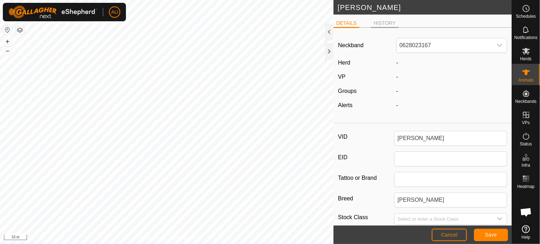
click at [380, 22] on li "HISTORY" at bounding box center [384, 23] width 28 height 9
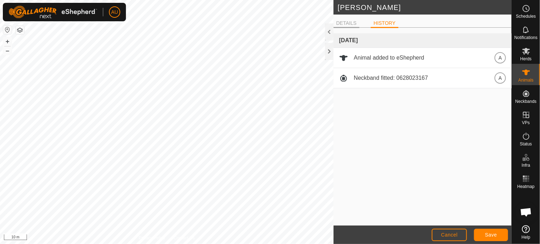
click at [354, 23] on li "DETAILS" at bounding box center [346, 23] width 26 height 9
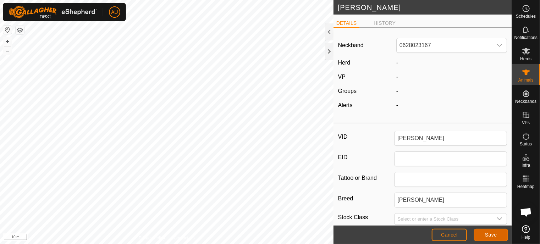
click at [484, 234] on button "Save" at bounding box center [491, 235] width 34 height 12
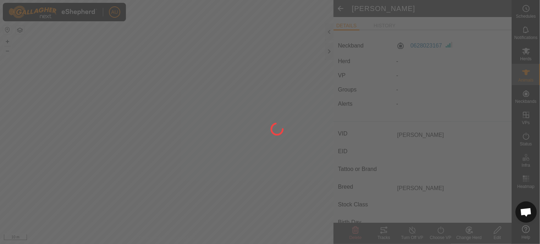
type input "-"
type input "0 kg"
type input "-"
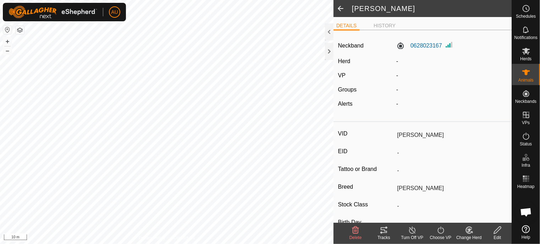
click at [468, 232] on icon at bounding box center [468, 231] width 2 height 2
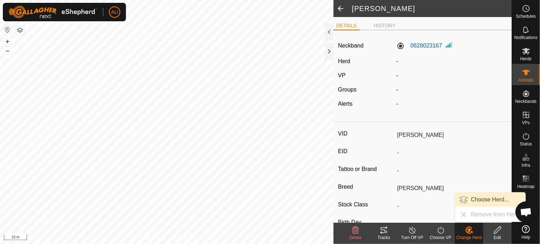
click at [487, 200] on link "Choose Herd..." at bounding box center [490, 199] width 70 height 14
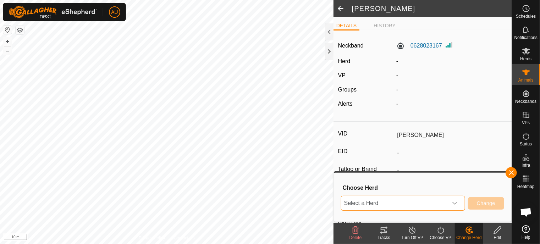
click at [421, 205] on span "Select a Herd" at bounding box center [394, 203] width 106 height 14
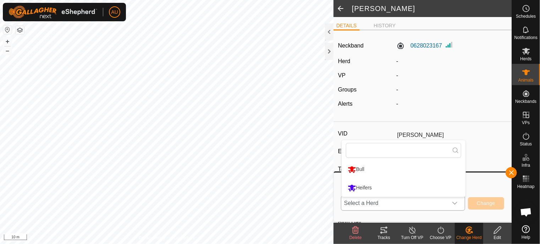
click at [363, 188] on li "Heifers" at bounding box center [403, 188] width 124 height 18
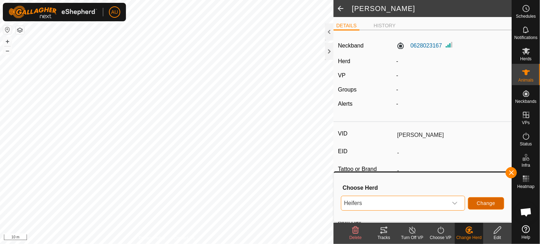
click at [479, 201] on span "Change" at bounding box center [485, 203] width 18 height 6
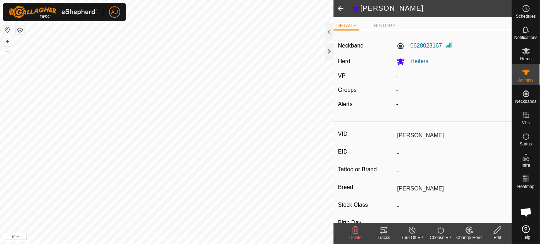
click at [341, 7] on span at bounding box center [340, 8] width 14 height 17
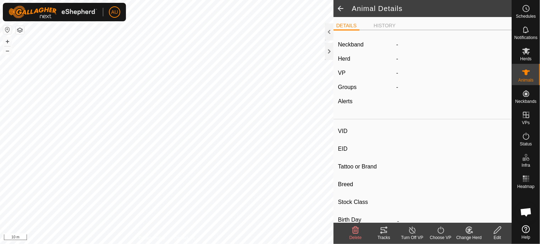
type input "[PERSON_NAME]"
type input "-"
type input "[PERSON_NAME]"
type input "-"
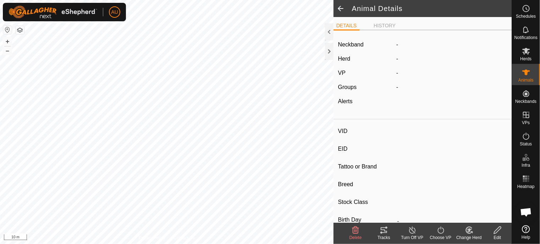
type input "0 kg"
type input "-"
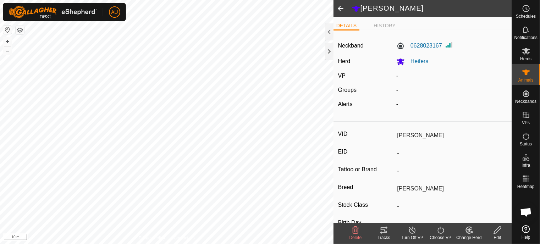
click at [339, 10] on span at bounding box center [340, 8] width 14 height 17
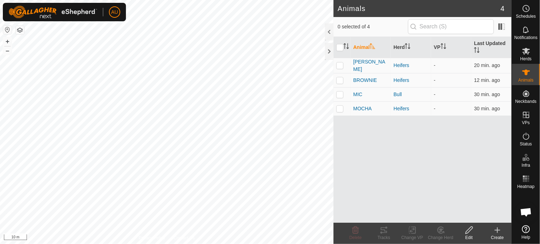
click at [499, 229] on icon at bounding box center [497, 230] width 9 height 9
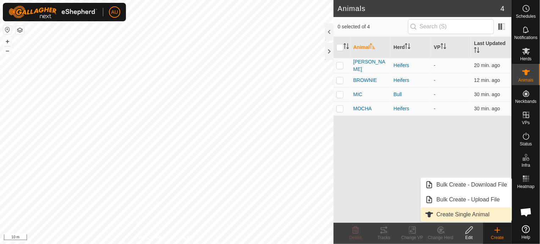
click at [462, 214] on link "Create Single Animal" at bounding box center [465, 214] width 90 height 14
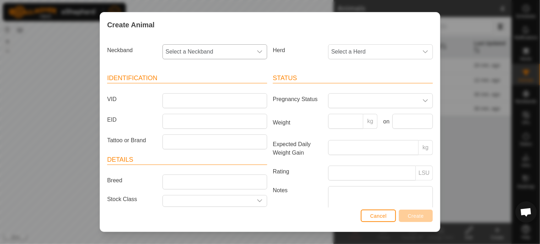
click at [234, 51] on span "Select a Neckband" at bounding box center [208, 52] width 90 height 14
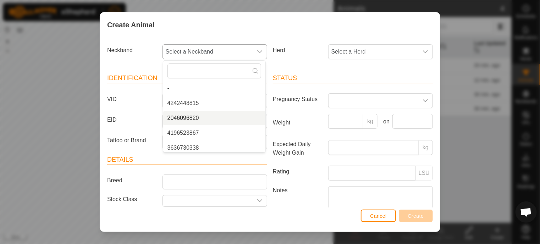
click at [206, 117] on li "2046096820" at bounding box center [214, 118] width 102 height 14
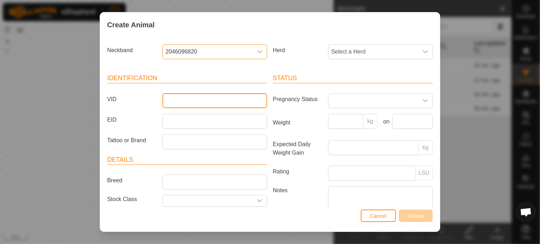
click at [200, 95] on input "VID" at bounding box center [214, 100] width 105 height 15
type input "BUTTERCUP"
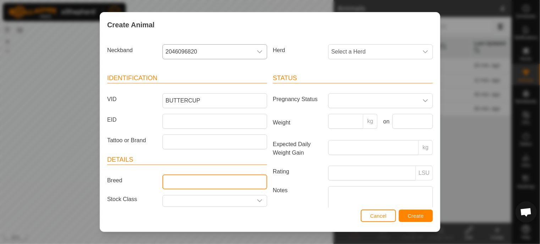
click at [213, 180] on input "Breed" at bounding box center [214, 181] width 105 height 15
type input "Dexter"
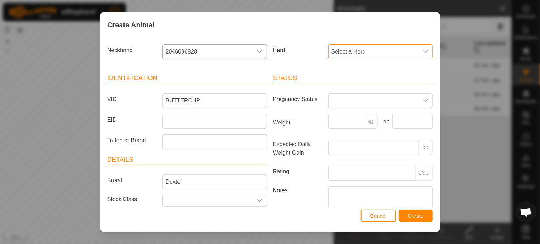
click at [347, 51] on span "Select a Herd" at bounding box center [373, 52] width 90 height 14
click at [343, 116] on li "Heifers" at bounding box center [380, 118] width 102 height 14
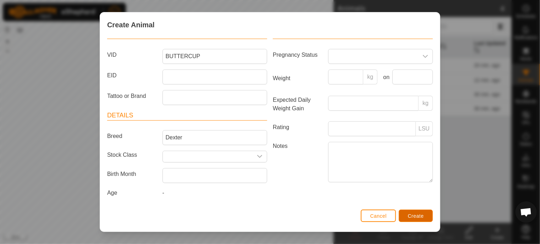
click at [415, 214] on span "Create" at bounding box center [416, 216] width 16 height 6
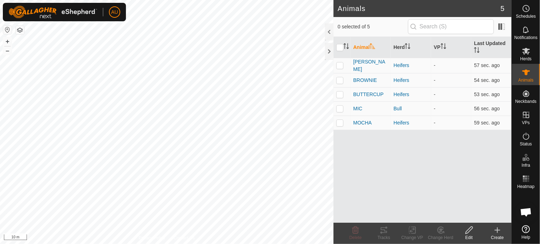
click at [500, 231] on icon at bounding box center [497, 230] width 9 height 9
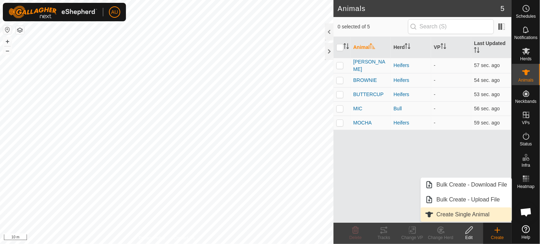
click at [473, 215] on link "Create Single Animal" at bounding box center [465, 214] width 90 height 14
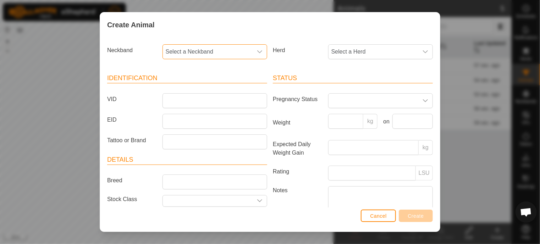
click at [212, 45] on span "Select a Neckband" at bounding box center [208, 52] width 90 height 14
click at [201, 120] on li "4196523867" at bounding box center [214, 118] width 102 height 14
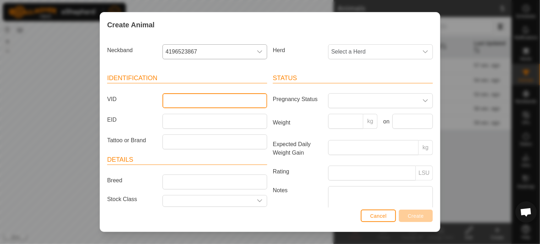
drag, startPoint x: 179, startPoint y: 95, endPoint x: 216, endPoint y: 101, distance: 37.0
click at [179, 95] on input "VID" at bounding box center [214, 100] width 105 height 15
type input "BLONDIE"
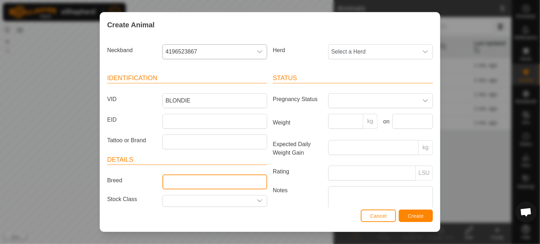
click at [169, 185] on input "Breed" at bounding box center [214, 181] width 105 height 15
type input "Dexter"
click at [378, 51] on span "Select a Herd" at bounding box center [373, 52] width 90 height 14
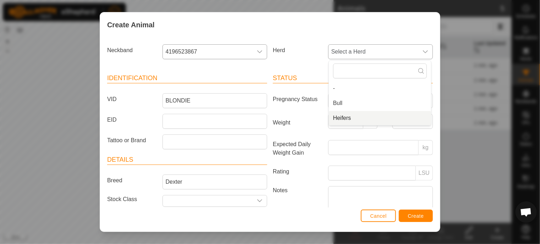
click at [344, 117] on li "Heifers" at bounding box center [380, 118] width 102 height 14
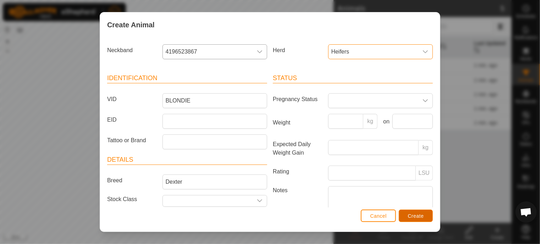
click at [414, 214] on span "Create" at bounding box center [416, 216] width 16 height 6
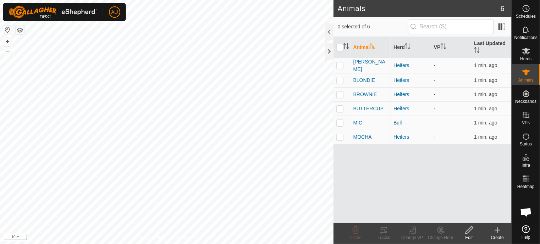
click at [498, 235] on div "Create" at bounding box center [497, 237] width 28 height 6
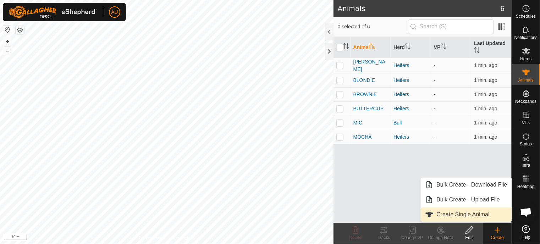
click at [476, 214] on link "Create Single Animal" at bounding box center [465, 214] width 90 height 14
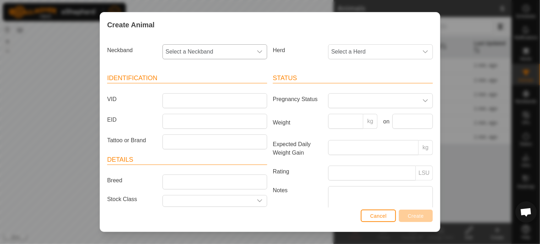
click at [257, 49] on icon "dropdown trigger" at bounding box center [260, 52] width 6 height 6
click at [202, 117] on li "3636730338" at bounding box center [214, 118] width 102 height 14
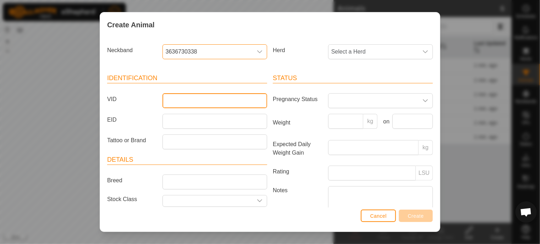
drag, startPoint x: 168, startPoint y: 103, endPoint x: 241, endPoint y: 100, distance: 72.7
click at [168, 103] on input "VID" at bounding box center [214, 100] width 105 height 15
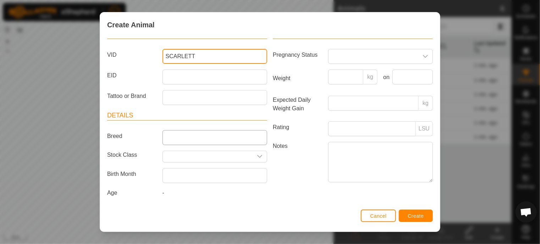
type input "SCARLETT"
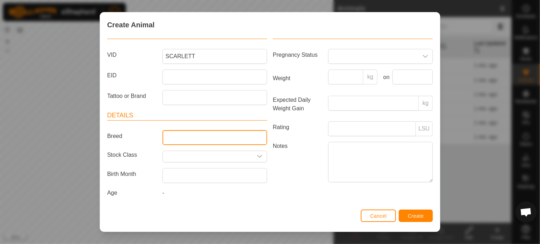
drag, startPoint x: 197, startPoint y: 140, endPoint x: 207, endPoint y: 141, distance: 10.0
click at [197, 140] on input "Breed" at bounding box center [214, 137] width 105 height 15
type input "Dexter"
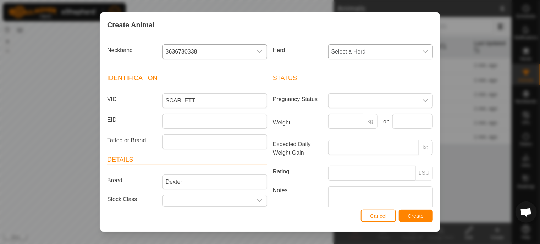
click at [364, 54] on span "Select a Herd" at bounding box center [373, 52] width 90 height 14
click at [343, 117] on li "Heifers" at bounding box center [380, 118] width 102 height 14
click at [424, 215] on button "Create" at bounding box center [415, 216] width 34 height 12
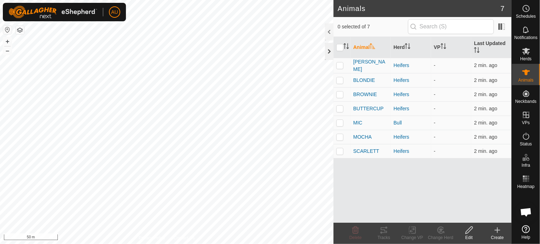
click at [330, 52] on div at bounding box center [329, 51] width 9 height 17
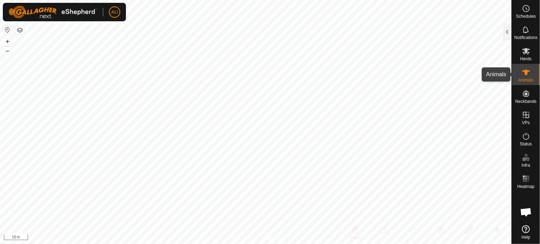
click at [531, 74] on es-animals-svg-icon at bounding box center [525, 72] width 13 height 11
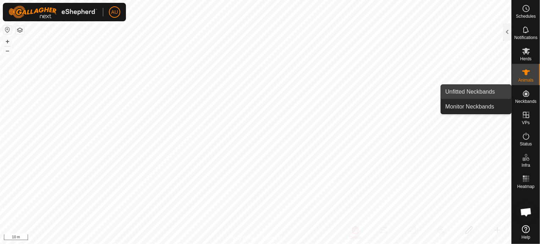
click at [484, 94] on link "Unfitted Neckbands" at bounding box center [476, 92] width 70 height 14
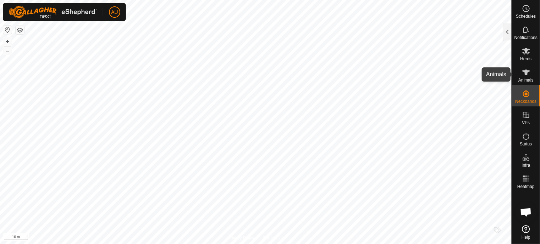
click at [524, 76] on icon at bounding box center [525, 72] width 9 height 9
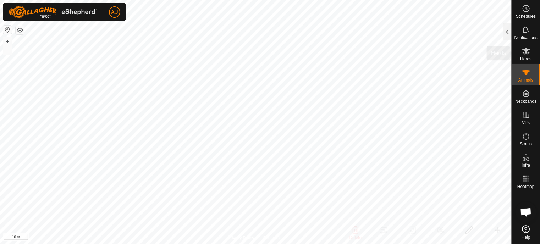
click at [523, 55] on icon at bounding box center [525, 51] width 9 height 9
click at [506, 35] on div at bounding box center [507, 31] width 9 height 17
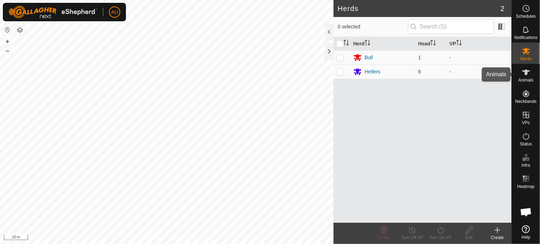
click at [524, 77] on es-animals-svg-icon at bounding box center [525, 72] width 13 height 11
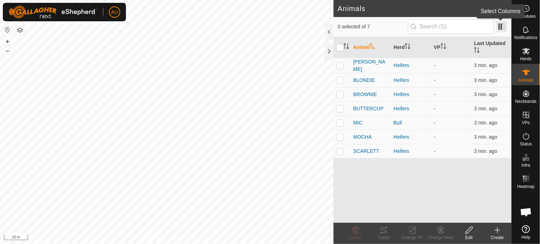
click at [503, 29] on span at bounding box center [501, 26] width 11 height 11
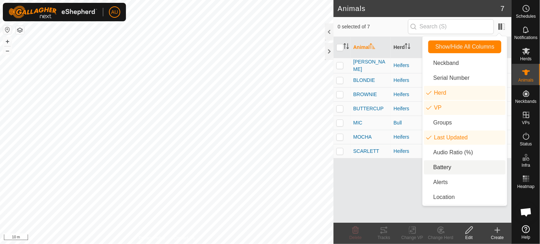
click at [449, 172] on li "Battery" at bounding box center [465, 167] width 82 height 14
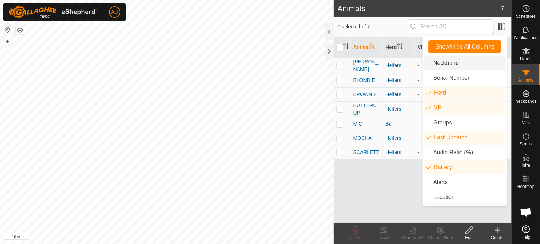
click at [447, 5] on h2 "Animals" at bounding box center [418, 8] width 163 height 9
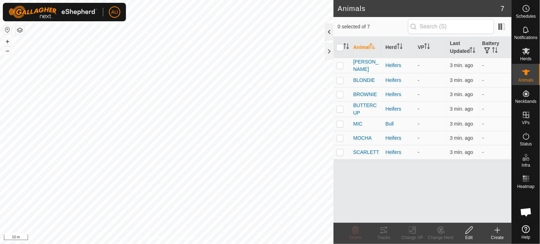
click at [328, 33] on div at bounding box center [329, 31] width 9 height 17
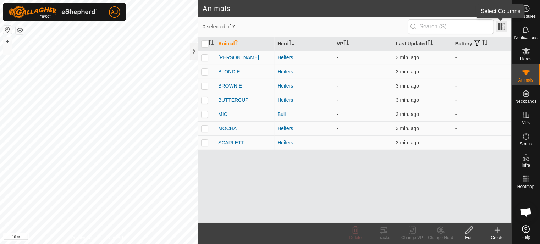
click at [496, 27] on span at bounding box center [501, 26] width 11 height 11
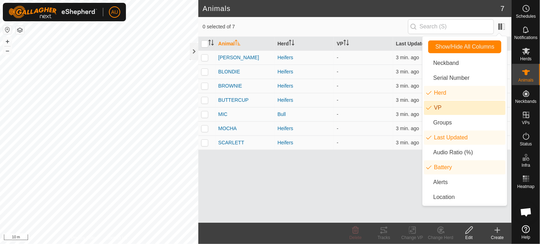
click at [438, 109] on li "VP" at bounding box center [465, 108] width 82 height 14
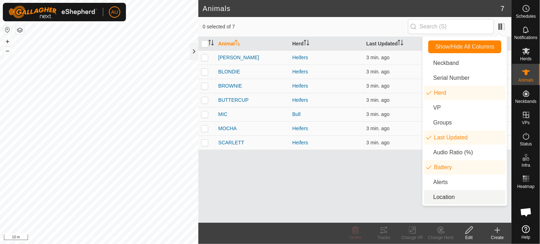
click at [446, 192] on li "Location" at bounding box center [465, 197] width 82 height 14
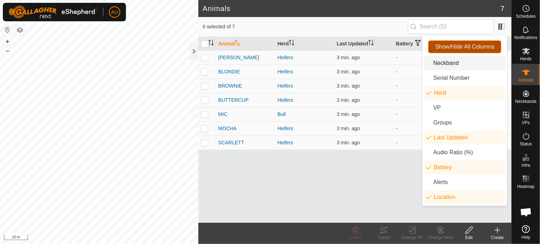
click at [476, 46] on span "Show/Hide All Columns" at bounding box center [464, 47] width 59 height 6
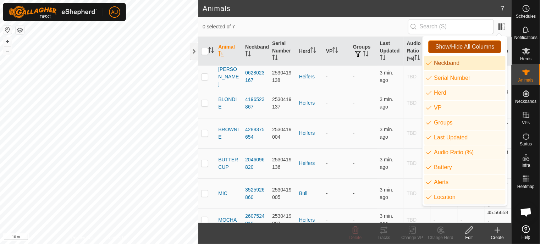
click at [458, 42] on button "Show/Hide All Columns" at bounding box center [464, 46] width 73 height 13
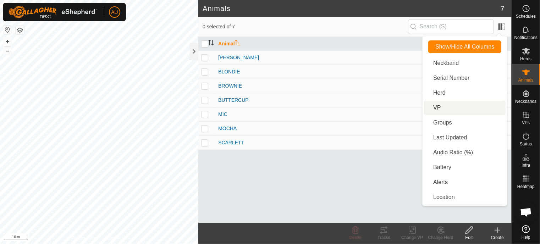
click at [383, 163] on div "Animal [PERSON_NAME] BUTTERCUP MIC MOCHA SCARLETT" at bounding box center [354, 130] width 313 height 186
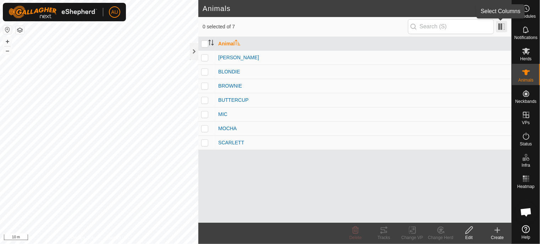
click at [505, 25] on span at bounding box center [501, 26] width 11 height 11
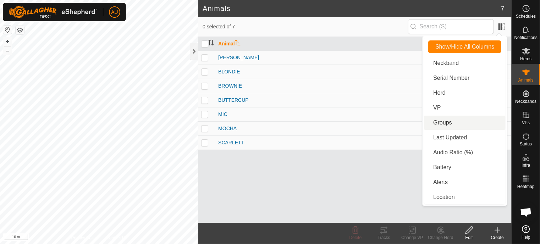
click at [455, 122] on li "Groups" at bounding box center [465, 123] width 82 height 14
click at [454, 95] on li "Herd" at bounding box center [465, 93] width 82 height 14
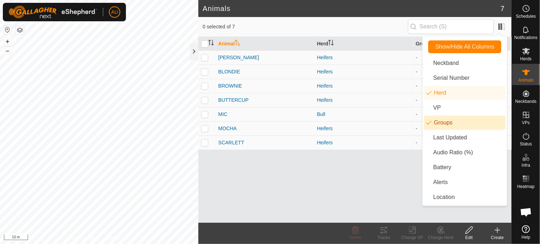
click at [449, 124] on li "Groups" at bounding box center [465, 123] width 82 height 14
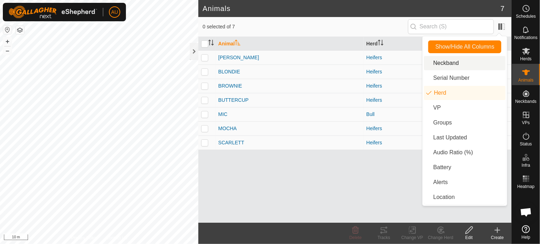
click at [453, 65] on li "Neckband" at bounding box center [465, 63] width 82 height 14
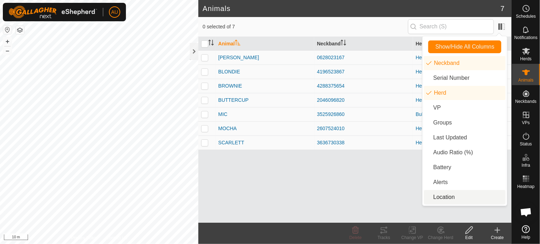
click at [446, 198] on li "Location" at bounding box center [465, 197] width 82 height 14
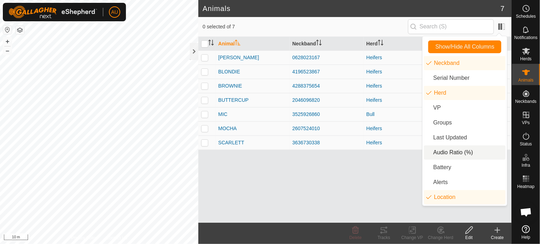
click at [396, 155] on div "Animal Neckband Herd Location ABIGAIL 0628023167 Heifers 45.5665, -79.43349 BLO…" at bounding box center [354, 130] width 313 height 186
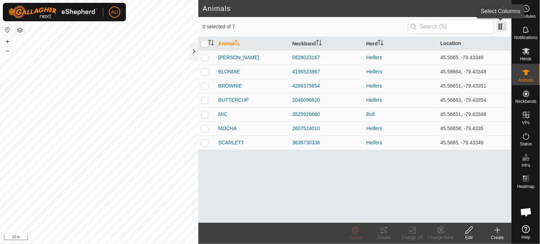
click at [502, 28] on span at bounding box center [501, 26] width 11 height 11
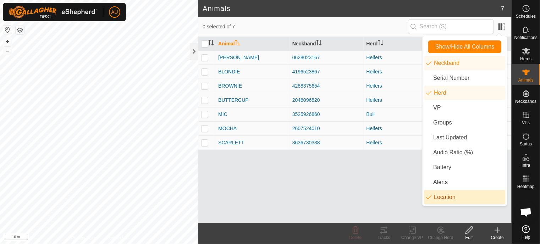
click at [442, 197] on li "Location" at bounding box center [465, 197] width 82 height 14
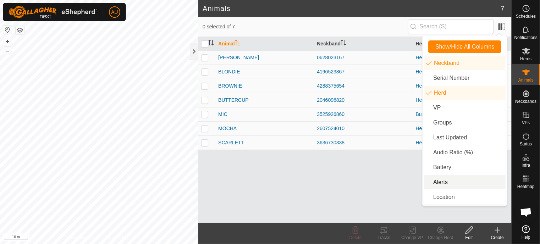
click at [442, 186] on li "Alerts" at bounding box center [465, 182] width 82 height 14
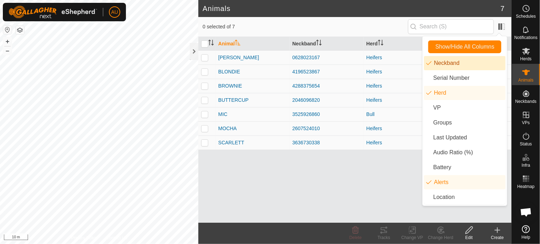
click at [387, 178] on div "Animal Neckband Herd Alerts [PERSON_NAME] 0628023167 Heifers - BLONDIE 41965238…" at bounding box center [354, 130] width 313 height 186
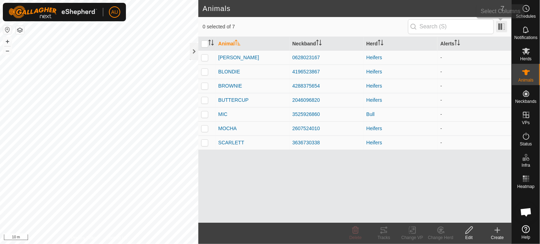
click at [503, 25] on span at bounding box center [501, 26] width 11 height 11
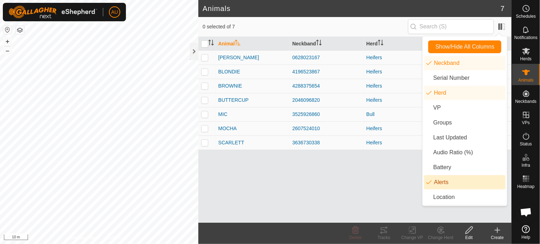
click at [451, 185] on li "Alerts" at bounding box center [465, 182] width 82 height 14
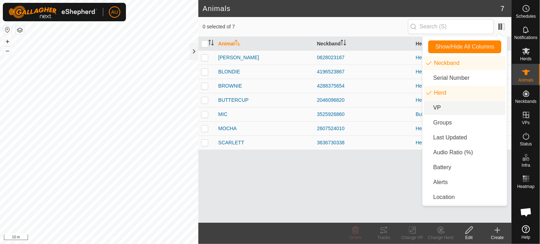
click at [448, 110] on li "VP" at bounding box center [465, 108] width 82 height 14
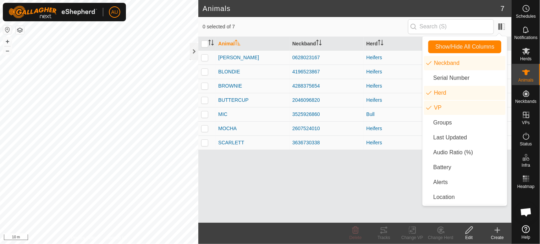
click at [408, 200] on div "Animal Neckband Herd VP [PERSON_NAME] 0628023167 Heifers - BLONDIE 4196523867 H…" at bounding box center [354, 130] width 313 height 186
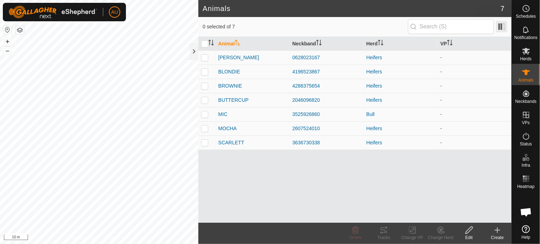
click at [505, 23] on span at bounding box center [501, 26] width 11 height 11
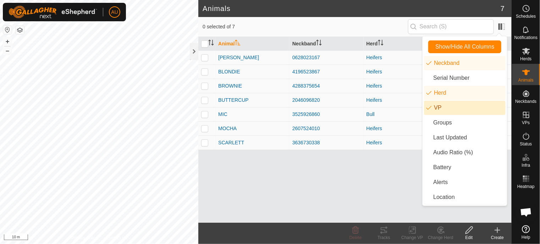
click at [449, 107] on li "VP" at bounding box center [465, 108] width 82 height 14
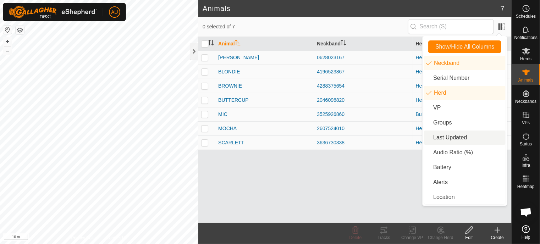
click at [440, 138] on li "Last Updated" at bounding box center [465, 137] width 82 height 14
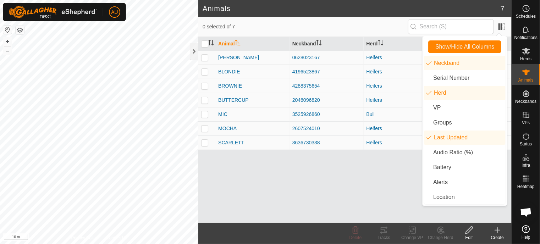
click at [366, 206] on div "Animal Neckband Herd Last Updated ABIGAIL 0628023167 Heifers 4 min. ago BLONDIE…" at bounding box center [354, 130] width 313 height 186
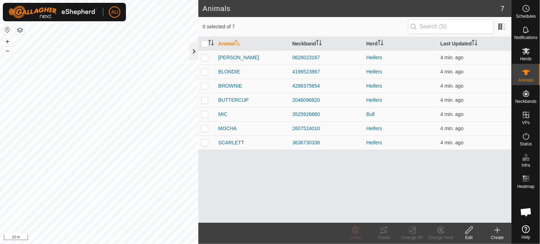
click at [196, 55] on div at bounding box center [194, 51] width 9 height 17
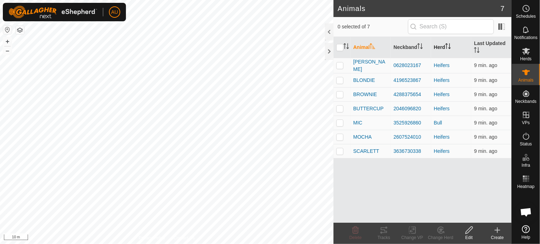
click at [445, 38] on th "Herd" at bounding box center [451, 47] width 40 height 21
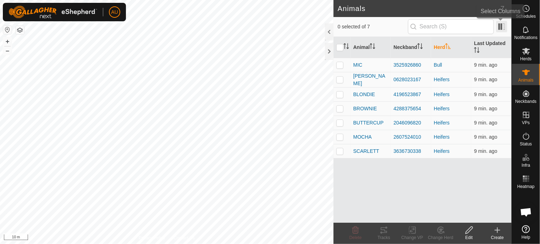
click at [503, 29] on span at bounding box center [501, 26] width 11 height 11
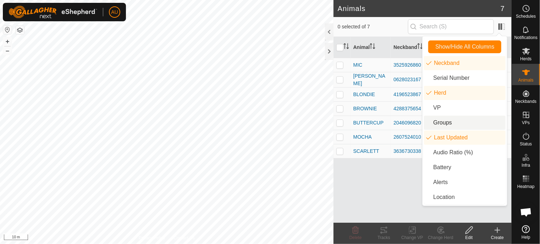
click at [370, 178] on div "Animal Neckband Herd Last Updated MIC 3525926860 Bull 9 min. ago [PERSON_NAME] …" at bounding box center [422, 130] width 178 height 186
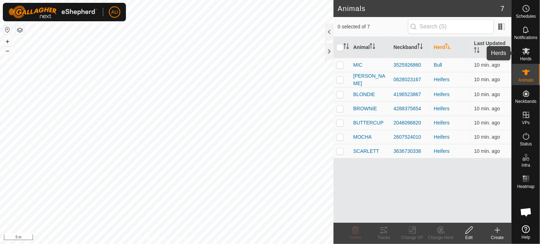
click at [525, 55] on es-mob-svg-icon at bounding box center [525, 50] width 13 height 11
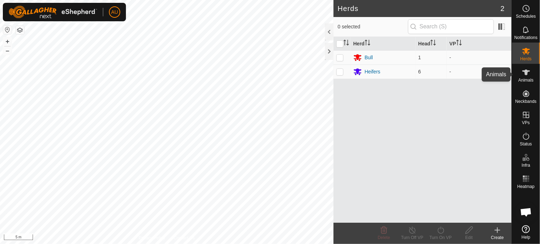
click at [529, 82] on span "Animals" at bounding box center [525, 80] width 15 height 4
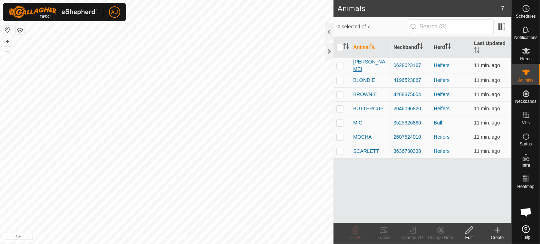
click at [368, 65] on span "[PERSON_NAME]" at bounding box center [370, 65] width 35 height 15
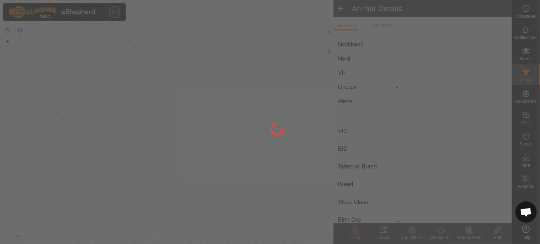
type input "[PERSON_NAME]"
type input "-"
type input "[PERSON_NAME]"
type input "-"
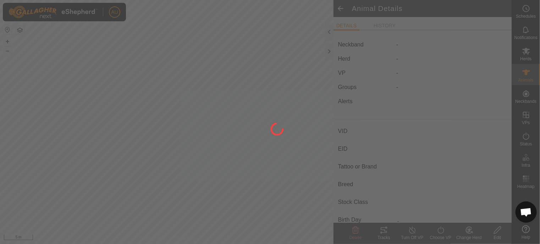
type input "0 kg"
type input "-"
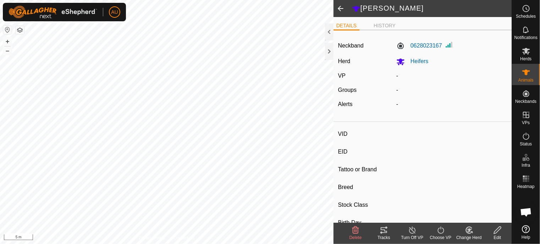
type input "MIC"
type input "-"
type input "Dexters"
type input "-"
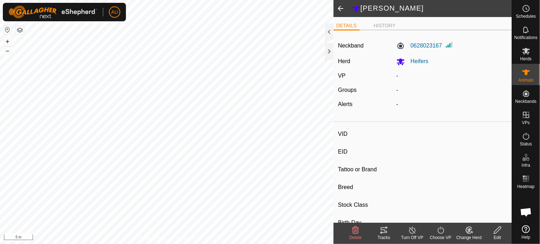
type input "0 kg"
type input "-"
type input "BROWNIE"
type input "-"
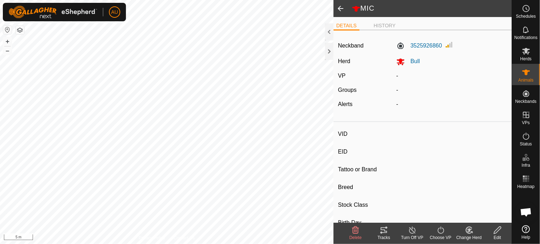
type input "Dexter"
type input "-"
type input "0 kg"
type input "-"
type input "MOCHA"
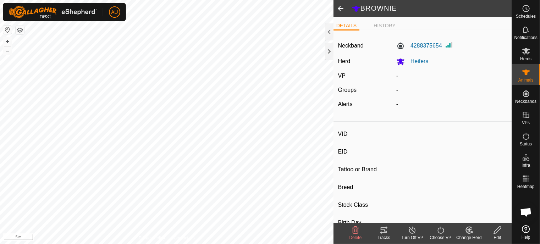
type input "-"
type input "Dexter"
type input "-"
type input "0 kg"
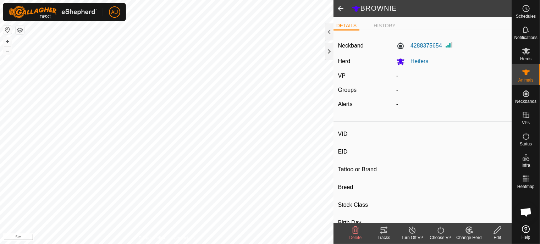
type input "-"
type input "BLONDIE"
type input "-"
type input "Dexter"
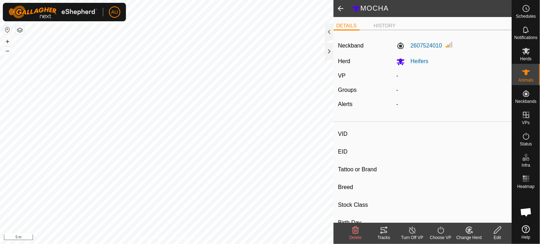
type input "-"
type input "0 kg"
type input "-"
type input "BUTTERCUP"
type input "-"
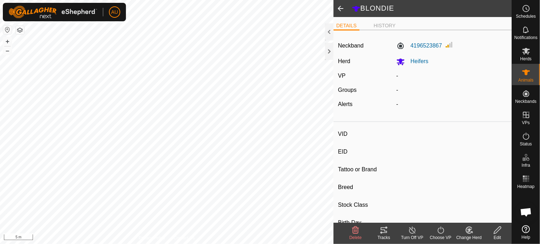
type input "-"
type input "Dexter"
type input "-"
type input "0 kg"
type input "-"
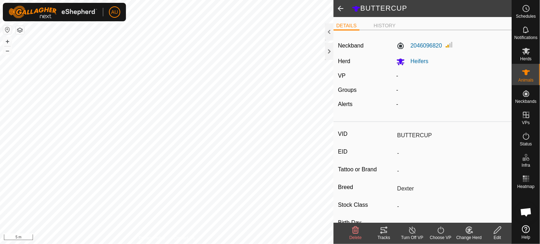
click at [340, 9] on span at bounding box center [340, 8] width 14 height 17
type input "BLONDIE"
type input "-"
type input "Dexter"
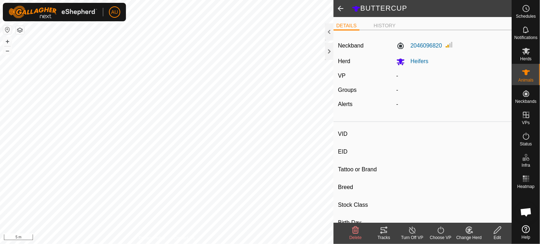
type input "-"
type input "0 kg"
type input "-"
click at [340, 10] on span at bounding box center [340, 8] width 14 height 17
type input "MOCHA"
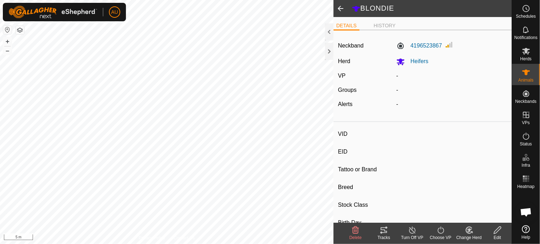
type input "-"
type input "Dexter"
type input "-"
type input "0 kg"
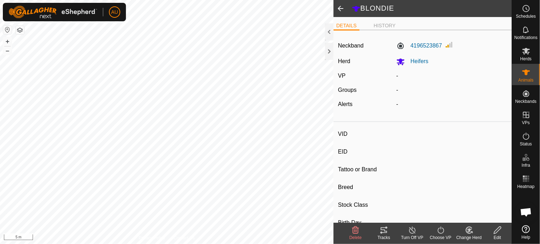
type input "-"
click at [340, 10] on span at bounding box center [340, 8] width 14 height 17
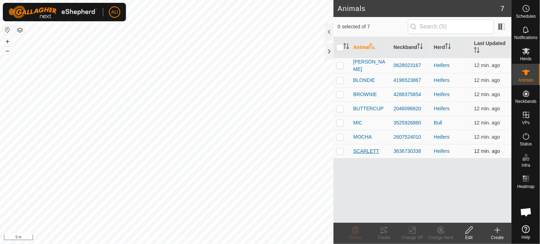
click at [365, 149] on span "SCARLETT" at bounding box center [366, 150] width 26 height 7
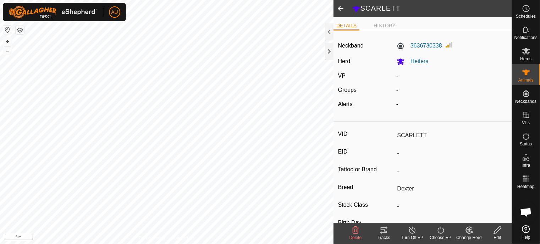
click at [340, 9] on span at bounding box center [340, 8] width 14 height 17
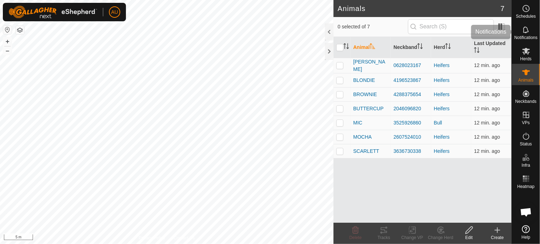
click at [527, 36] on span "Notifications" at bounding box center [525, 37] width 23 height 4
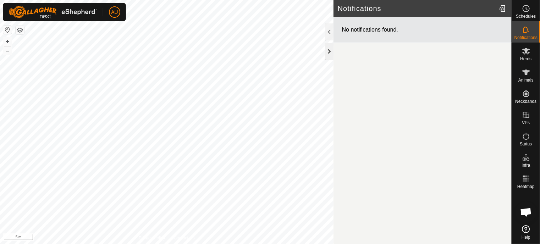
click at [330, 50] on div at bounding box center [329, 51] width 9 height 17
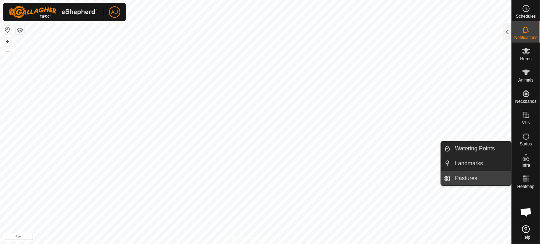
click at [465, 177] on link "Pastures" at bounding box center [481, 178] width 61 height 14
click at [491, 175] on link "Pastures" at bounding box center [481, 178] width 61 height 14
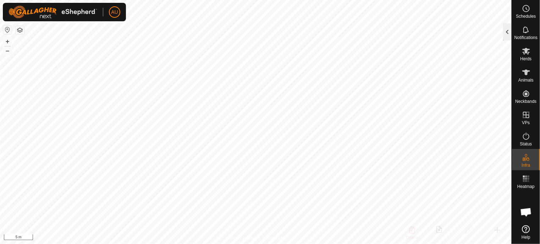
click at [507, 32] on div at bounding box center [507, 31] width 9 height 17
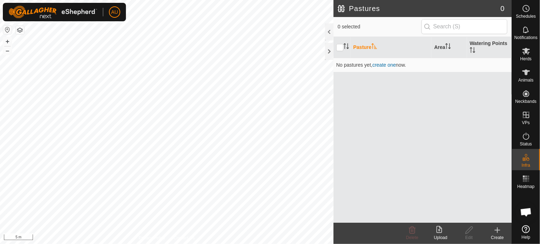
click at [497, 233] on icon at bounding box center [497, 230] width 9 height 9
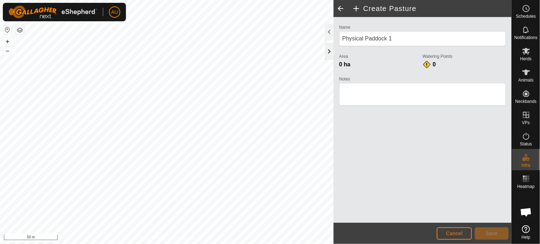
click at [330, 51] on div at bounding box center [329, 51] width 9 height 17
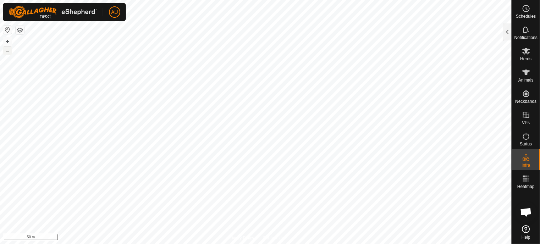
click at [7, 53] on button "–" at bounding box center [7, 50] width 9 height 9
click at [6, 44] on button "+" at bounding box center [7, 41] width 9 height 9
click at [5, 30] on button "button" at bounding box center [7, 30] width 9 height 9
click at [7, 41] on button "+" at bounding box center [7, 41] width 9 height 9
click at [17, 30] on button "button" at bounding box center [20, 30] width 9 height 9
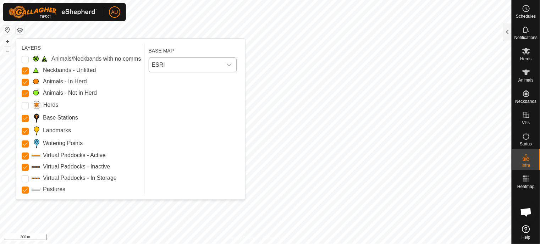
click at [159, 62] on span "ESRI" at bounding box center [185, 65] width 73 height 14
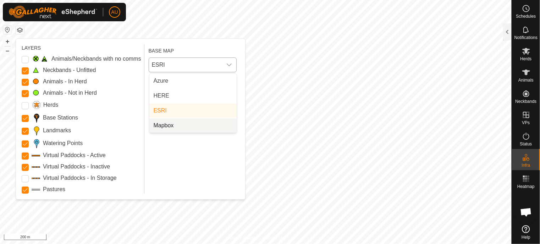
click at [167, 123] on li "Mapbox" at bounding box center [192, 125] width 87 height 14
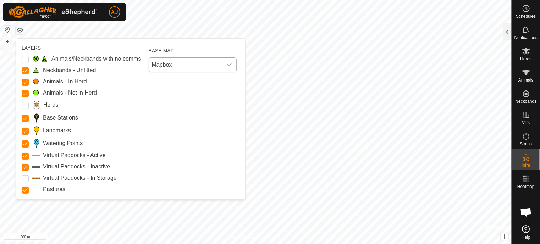
click at [24, 31] on button "button" at bounding box center [20, 30] width 9 height 9
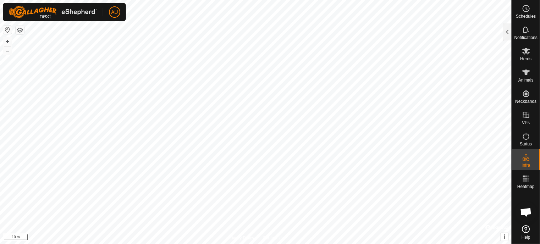
click at [21, 29] on button "button" at bounding box center [20, 30] width 9 height 9
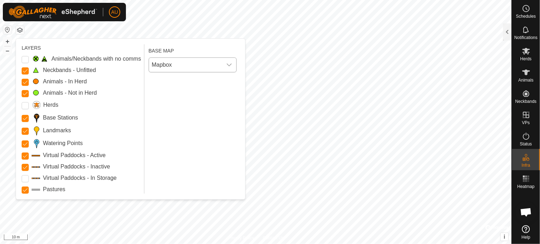
click at [183, 68] on span "Mapbox" at bounding box center [185, 65] width 73 height 14
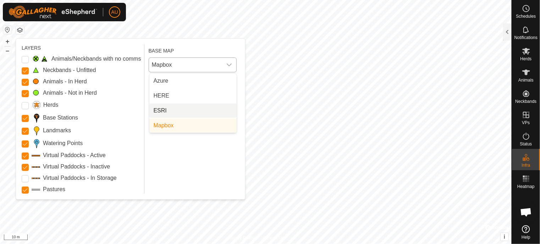
click at [165, 107] on li "ESRI" at bounding box center [192, 111] width 87 height 14
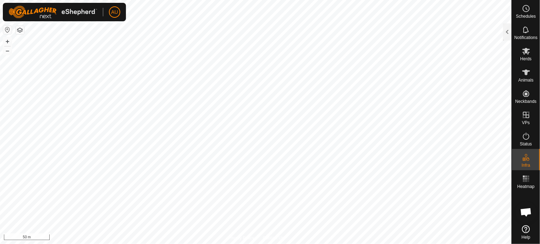
click at [20, 30] on button "button" at bounding box center [20, 30] width 9 height 9
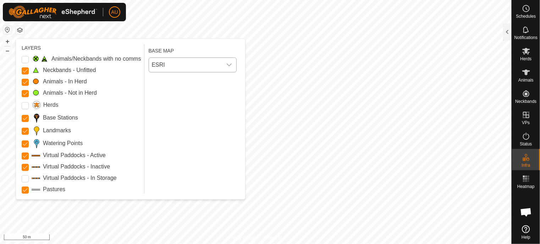
click at [158, 66] on span "ESRI" at bounding box center [185, 65] width 73 height 14
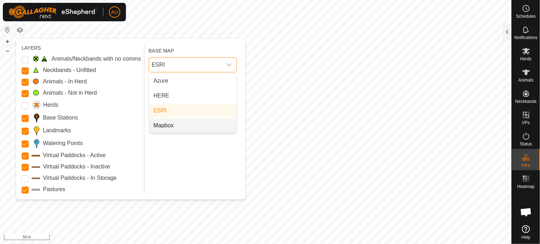
click at [165, 126] on li "Mapbox" at bounding box center [192, 125] width 87 height 14
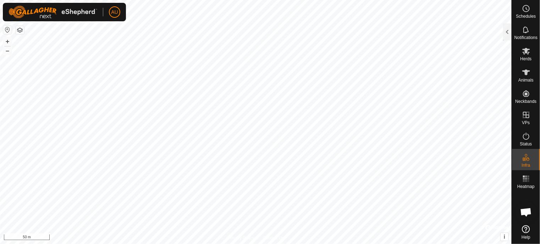
click at [86, 244] on html "AU Schedules Notifications Herds Animals Neckbands VPs Status Infra Heatmap Hel…" at bounding box center [270, 122] width 540 height 244
click at [506, 35] on div at bounding box center [507, 31] width 9 height 17
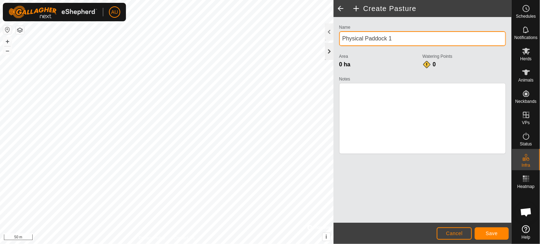
drag, startPoint x: 406, startPoint y: 39, endPoint x: 332, endPoint y: 43, distance: 73.5
click at [333, 43] on div "Create Pasture Name Physical Paddock 1 Area 0 ha Watering Points 0 Notes Cancel…" at bounding box center [422, 122] width 178 height 244
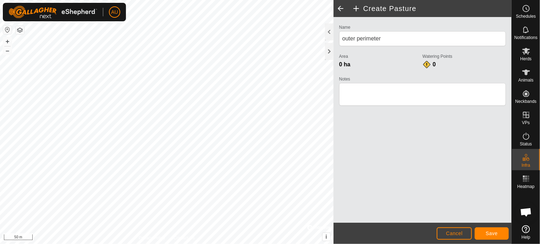
click at [422, 167] on div "Name outer perimeter Area 0 ha Watering Points 0 Notes" at bounding box center [422, 120] width 178 height 206
click at [500, 231] on button "Save" at bounding box center [491, 233] width 34 height 12
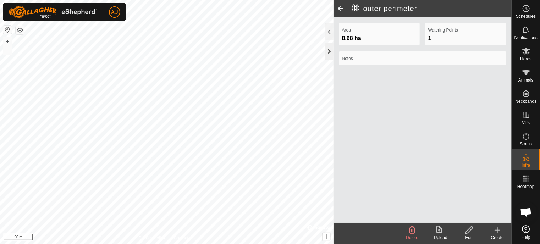
click at [329, 54] on div at bounding box center [329, 51] width 9 height 17
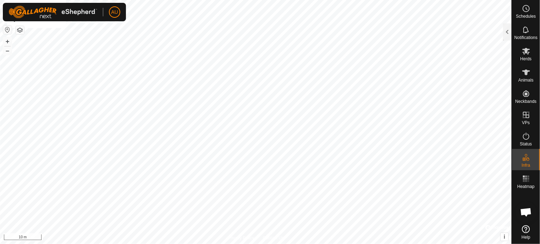
click at [18, 30] on button "button" at bounding box center [20, 30] width 9 height 9
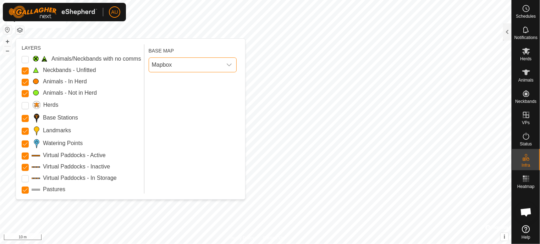
click at [188, 64] on span "Mapbox" at bounding box center [185, 65] width 73 height 14
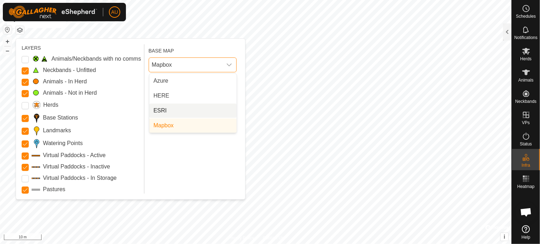
click at [176, 104] on li "ESRI" at bounding box center [192, 111] width 87 height 14
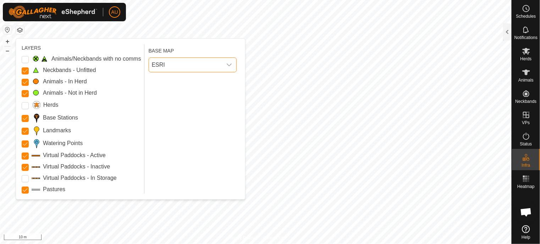
click at [182, 65] on span "ESRI" at bounding box center [185, 65] width 73 height 14
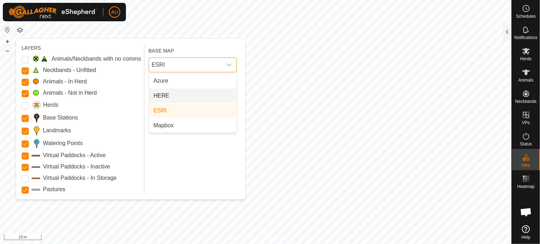
click at [175, 92] on li "HERE" at bounding box center [192, 96] width 87 height 14
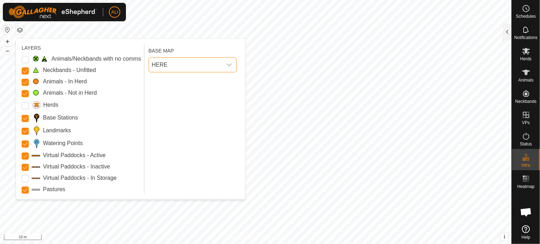
click at [184, 66] on span "HERE" at bounding box center [185, 65] width 73 height 14
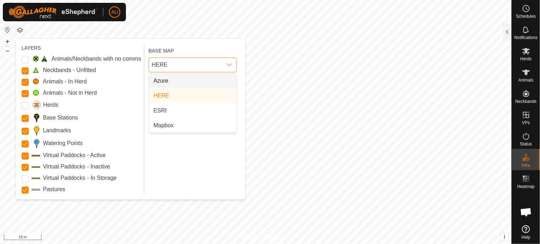
click at [189, 84] on li "Azure" at bounding box center [192, 81] width 87 height 14
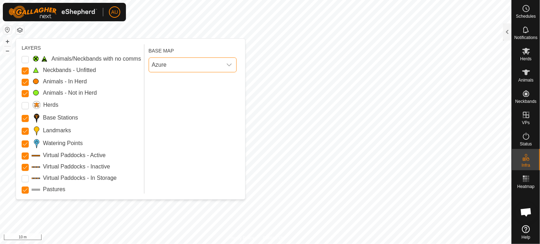
click at [166, 60] on span "Azure" at bounding box center [185, 65] width 73 height 14
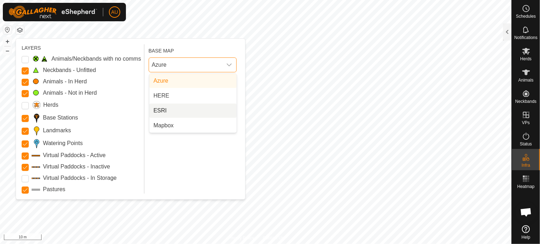
click at [173, 112] on li "ESRI" at bounding box center [192, 111] width 87 height 14
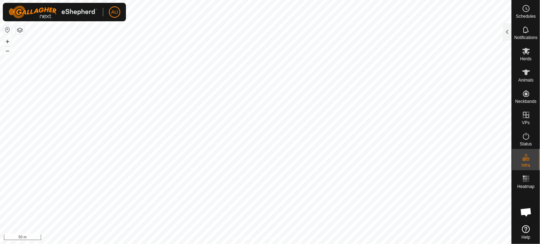
click at [22, 30] on button "button" at bounding box center [20, 30] width 9 height 9
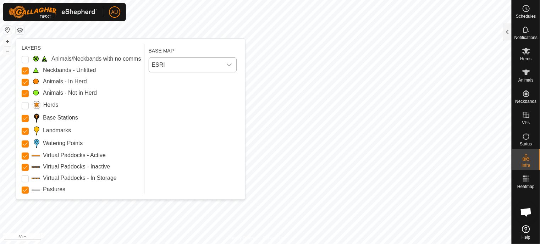
click at [176, 65] on span "ESRI" at bounding box center [185, 65] width 73 height 14
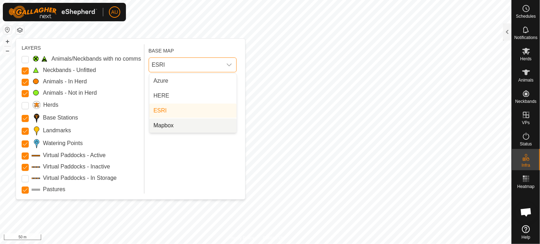
click at [164, 125] on li "Mapbox" at bounding box center [192, 125] width 87 height 14
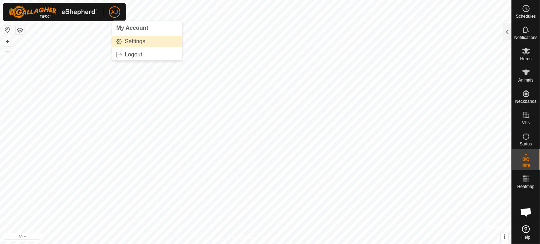
click at [134, 41] on link "Settings" at bounding box center [147, 41] width 70 height 11
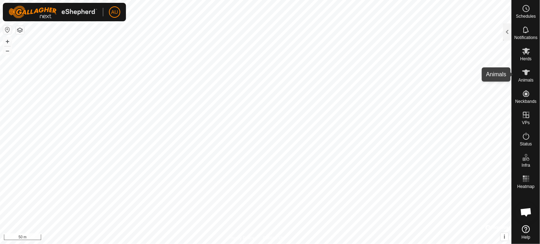
click at [529, 76] on icon at bounding box center [525, 72] width 9 height 9
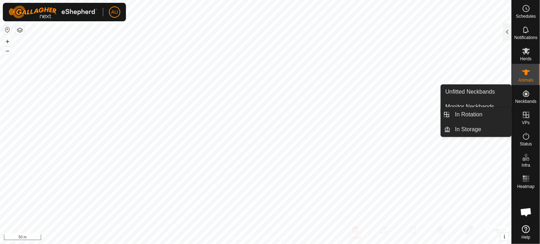
click at [526, 116] on icon at bounding box center [526, 115] width 6 height 6
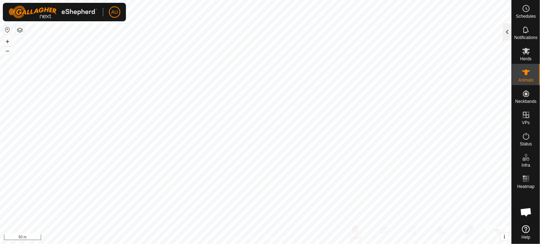
click at [503, 33] on div at bounding box center [507, 31] width 9 height 17
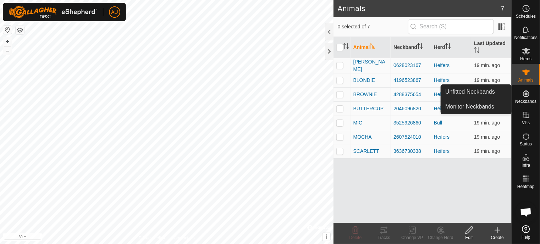
click at [20, 29] on button "button" at bounding box center [20, 30] width 9 height 9
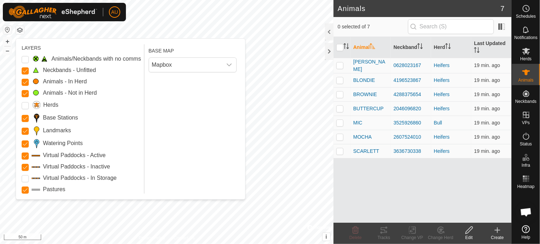
click at [20, 29] on button "button" at bounding box center [20, 30] width 9 height 9
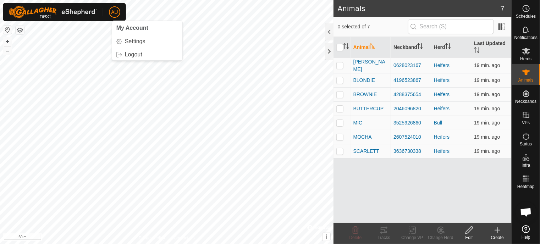
click at [112, 12] on span "AU" at bounding box center [114, 12] width 7 height 7
click at [128, 43] on link "Settings" at bounding box center [147, 41] width 70 height 11
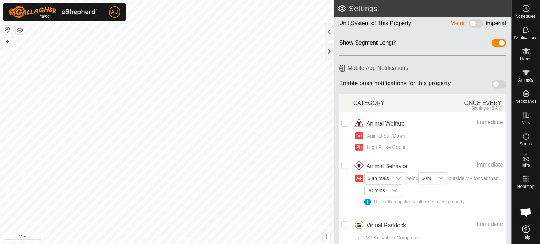
scroll to position [52, 0]
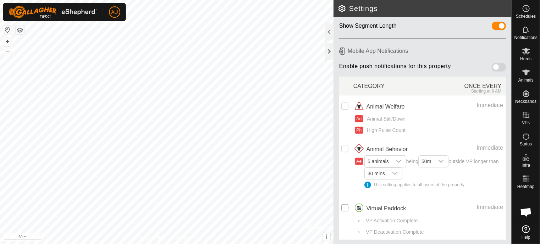
click at [346, 207] on input "checkbox" at bounding box center [344, 207] width 7 height 7
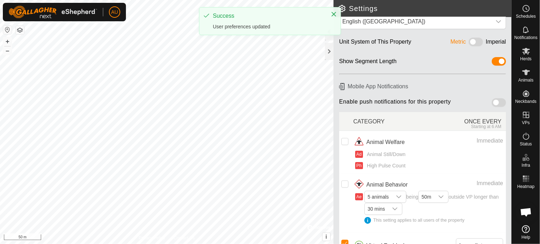
scroll to position [0, 0]
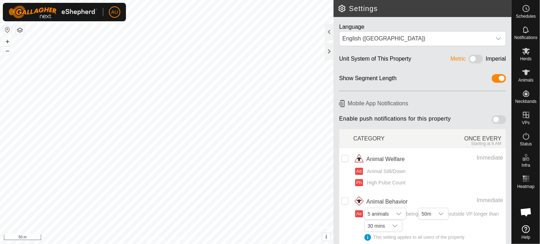
click at [468, 58] on span at bounding box center [475, 59] width 14 height 9
click at [495, 39] on icon "dropdown trigger" at bounding box center [498, 39] width 6 height 6
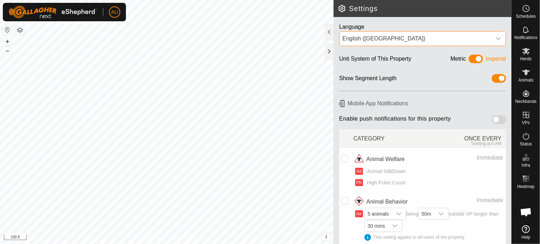
click at [495, 37] on icon "dropdown trigger" at bounding box center [498, 39] width 6 height 6
click at [495, 39] on icon "dropdown trigger" at bounding box center [498, 39] width 6 height 6
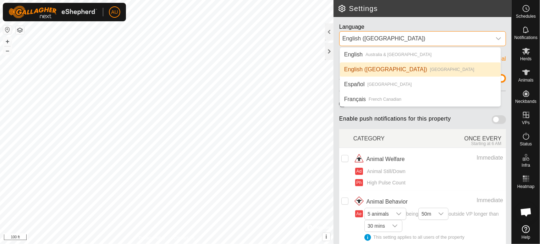
click at [376, 67] on li "English ([GEOGRAPHIC_DATA]) [GEOGRAPHIC_DATA]" at bounding box center [420, 69] width 161 height 14
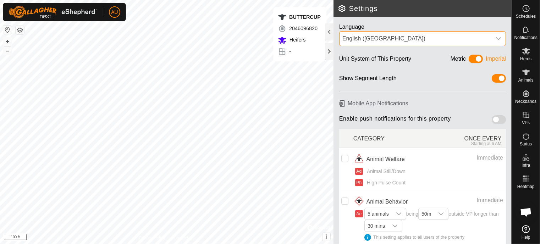
click at [473, 57] on span at bounding box center [475, 59] width 14 height 9
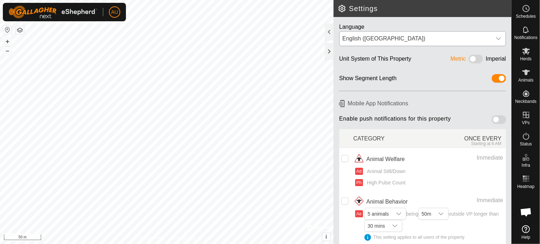
click at [342, 9] on h2 "Settings" at bounding box center [424, 8] width 174 height 9
click at [330, 49] on div at bounding box center [329, 51] width 9 height 17
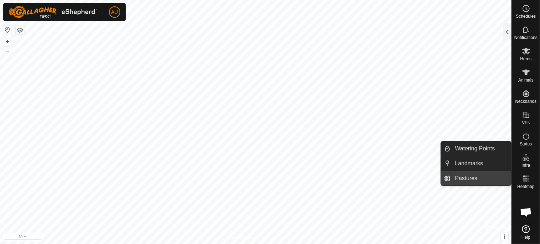
click at [471, 176] on link "Pastures" at bounding box center [481, 178] width 61 height 14
click at [510, 29] on div at bounding box center [507, 31] width 9 height 17
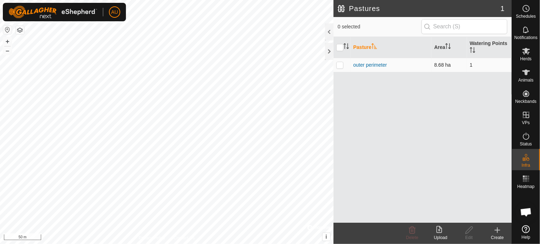
click at [470, 63] on td "1" at bounding box center [489, 65] width 45 height 14
click at [340, 65] on p-checkbox at bounding box center [339, 65] width 7 height 6
click at [467, 234] on icon at bounding box center [468, 230] width 9 height 9
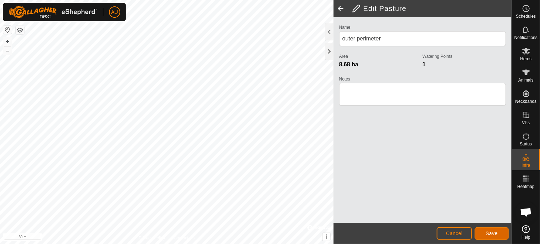
click at [495, 235] on span "Save" at bounding box center [491, 233] width 12 height 6
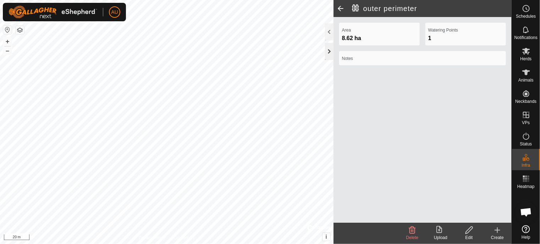
click at [328, 51] on div at bounding box center [329, 51] width 9 height 17
